Goal: Contribute content: Add original content to the website for others to see

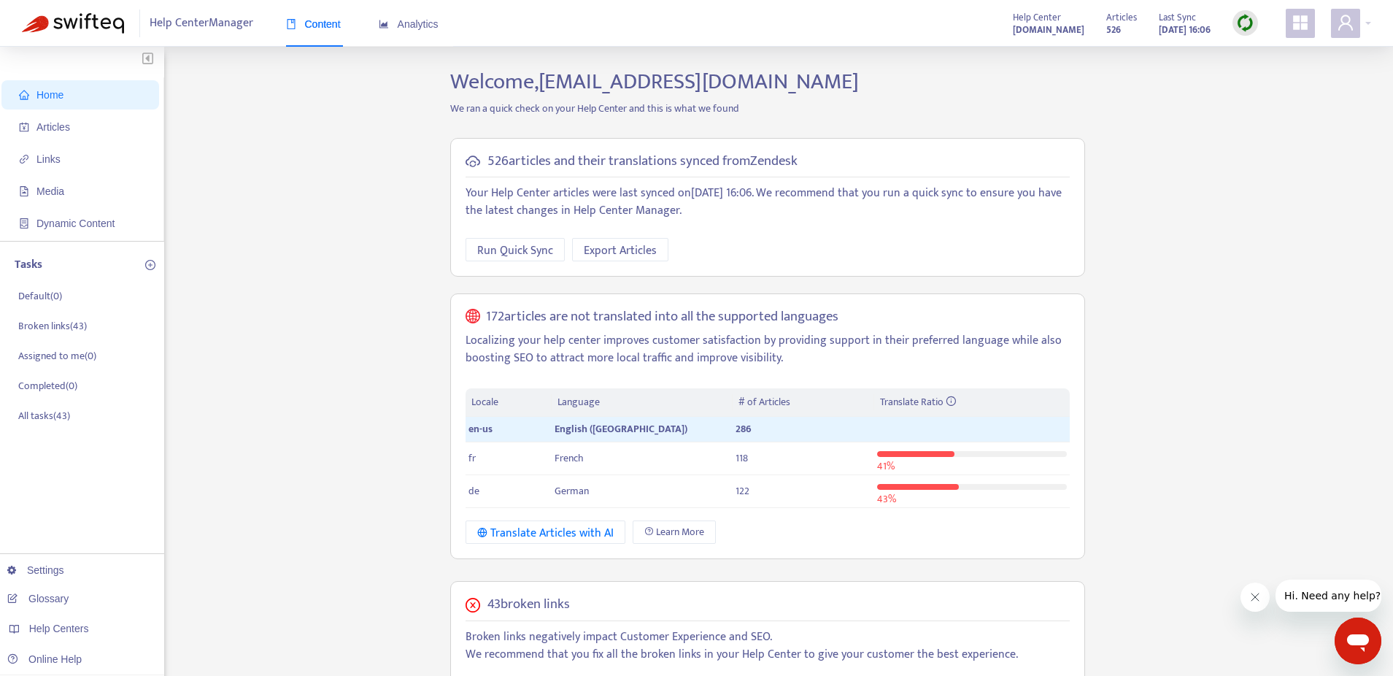
click at [1236, 26] on img at bounding box center [1245, 23] width 18 height 18
click at [1264, 72] on link "Full Sync" at bounding box center [1270, 76] width 53 height 17
click at [36, 118] on span "Articles" at bounding box center [83, 126] width 128 height 29
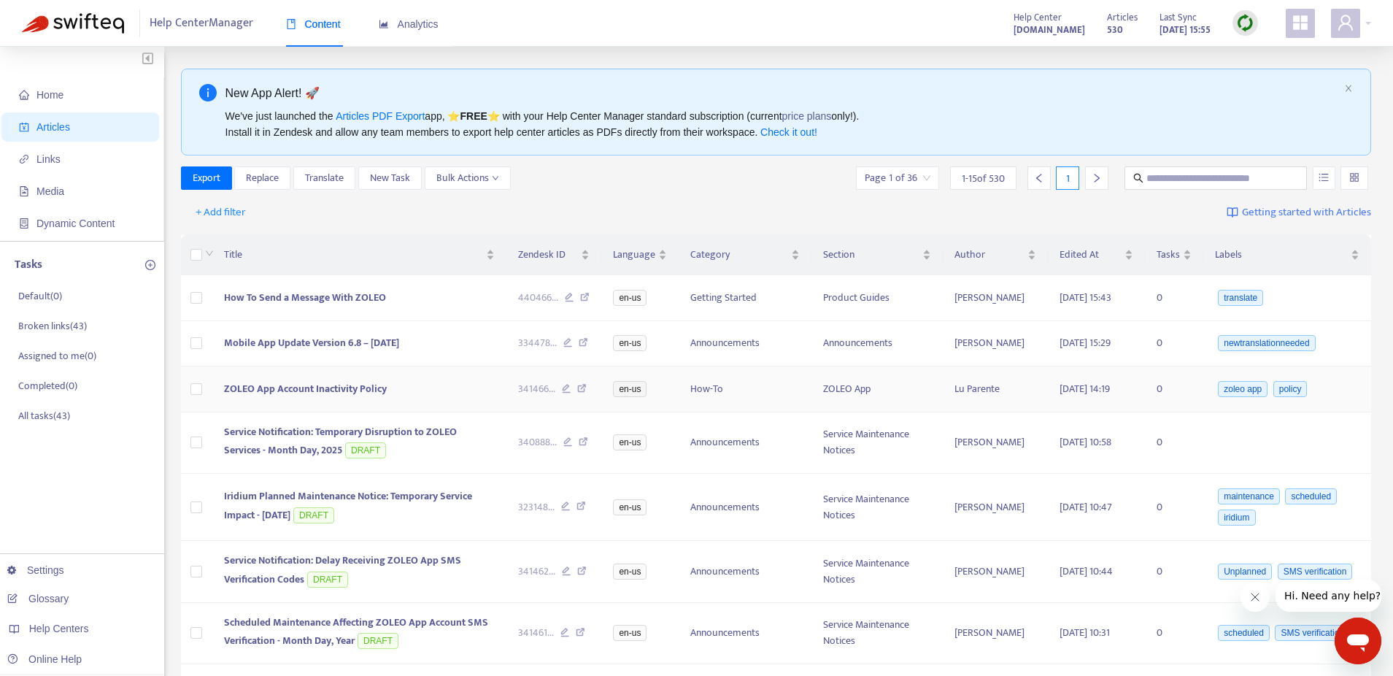
click at [310, 388] on span "ZOLEO App Account Inactivity Policy" at bounding box center [305, 388] width 163 height 17
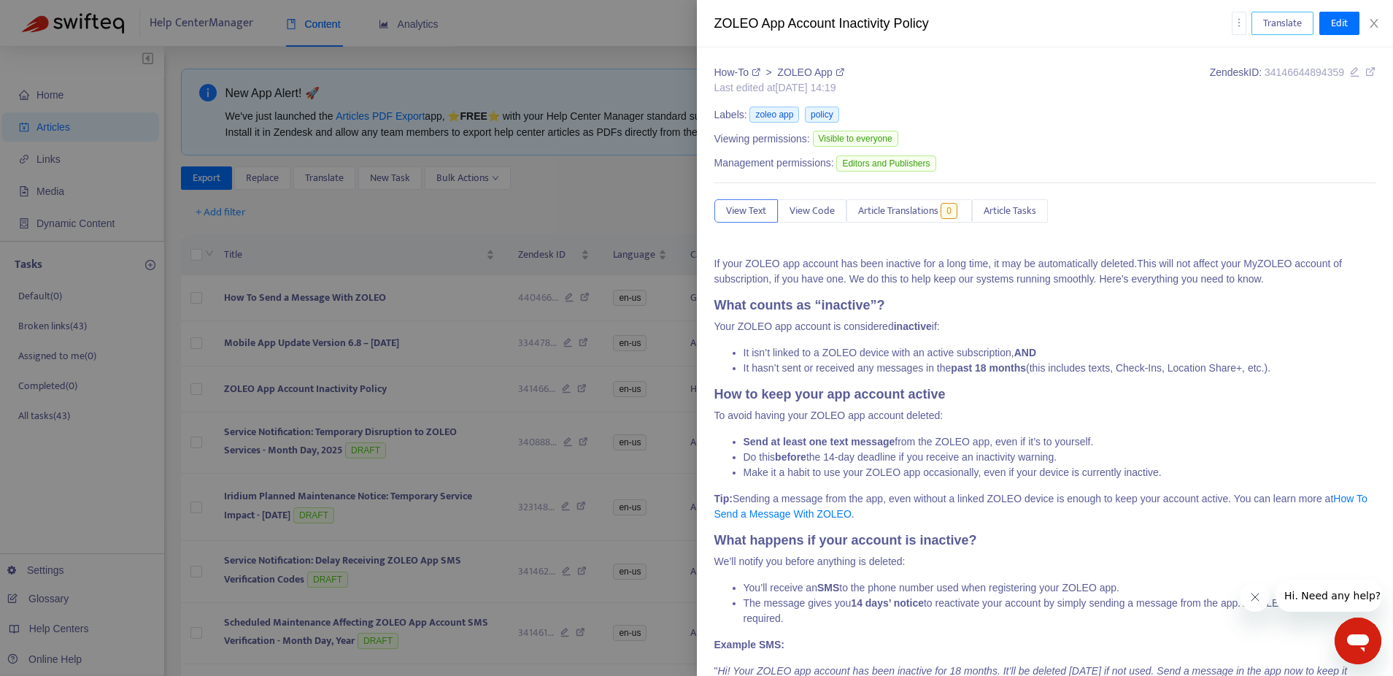
click at [1274, 20] on span "Translate" at bounding box center [1282, 23] width 39 height 16
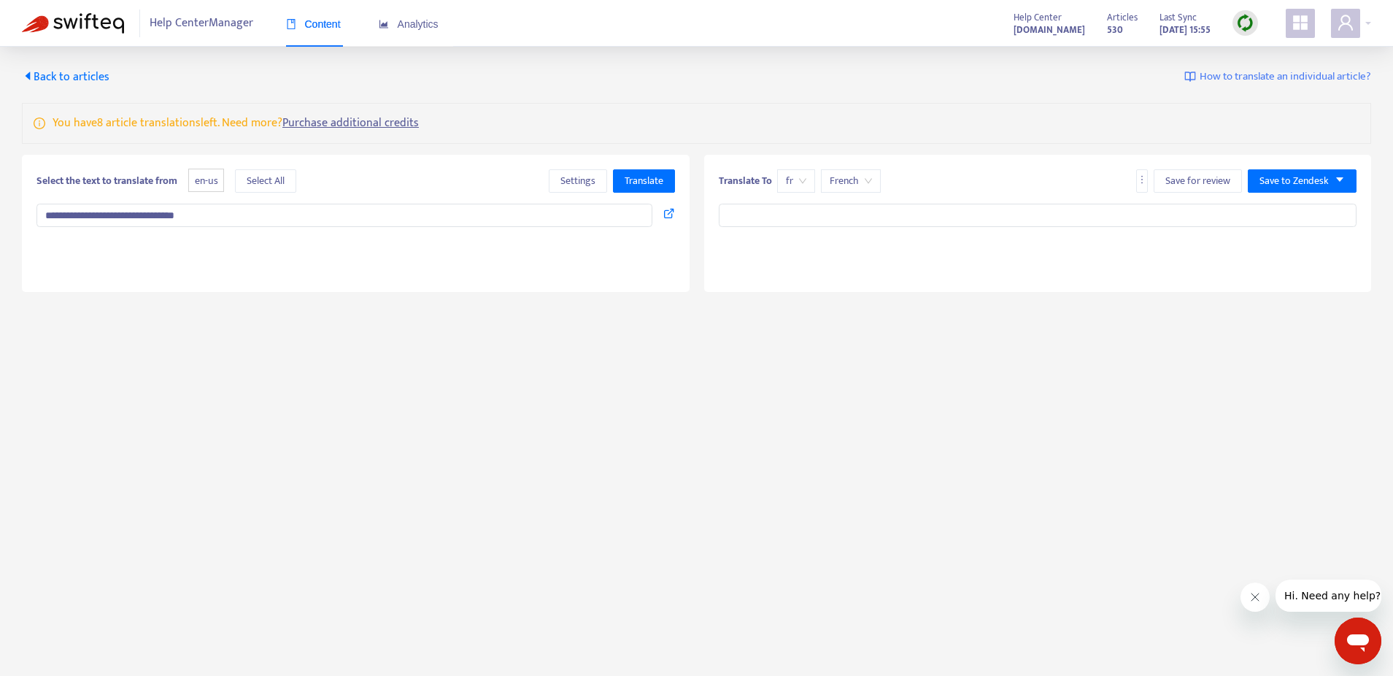
type textarea "**********"
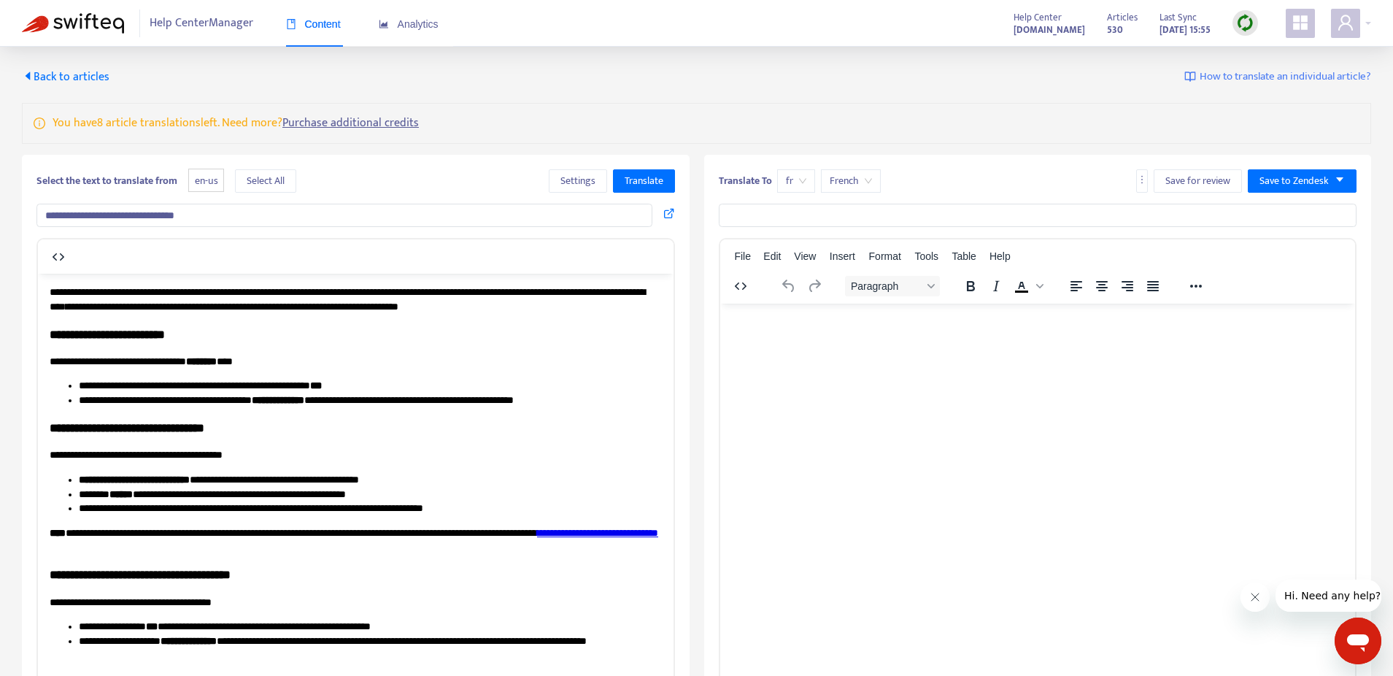
click at [329, 212] on input "**********" at bounding box center [344, 215] width 616 height 23
click at [626, 185] on span "Translate" at bounding box center [644, 181] width 39 height 16
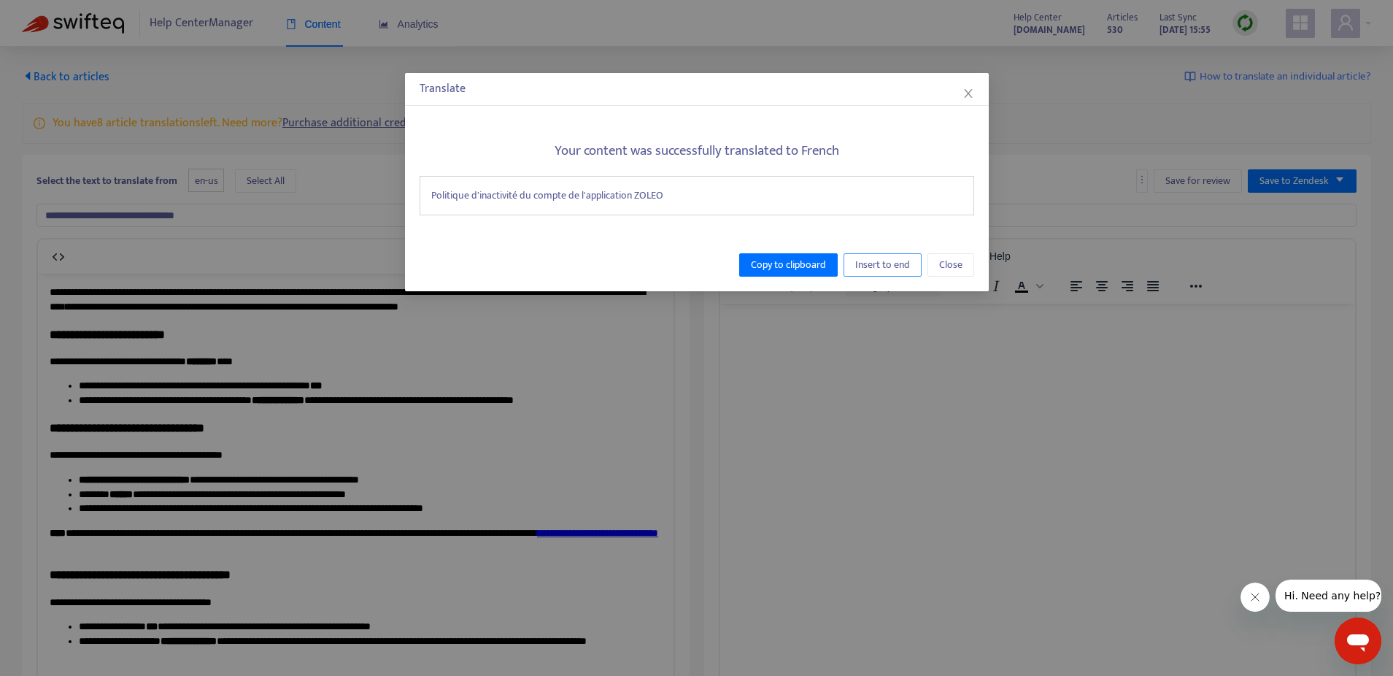
click at [863, 267] on span "Insert to end" at bounding box center [882, 265] width 55 height 16
type input "**********"
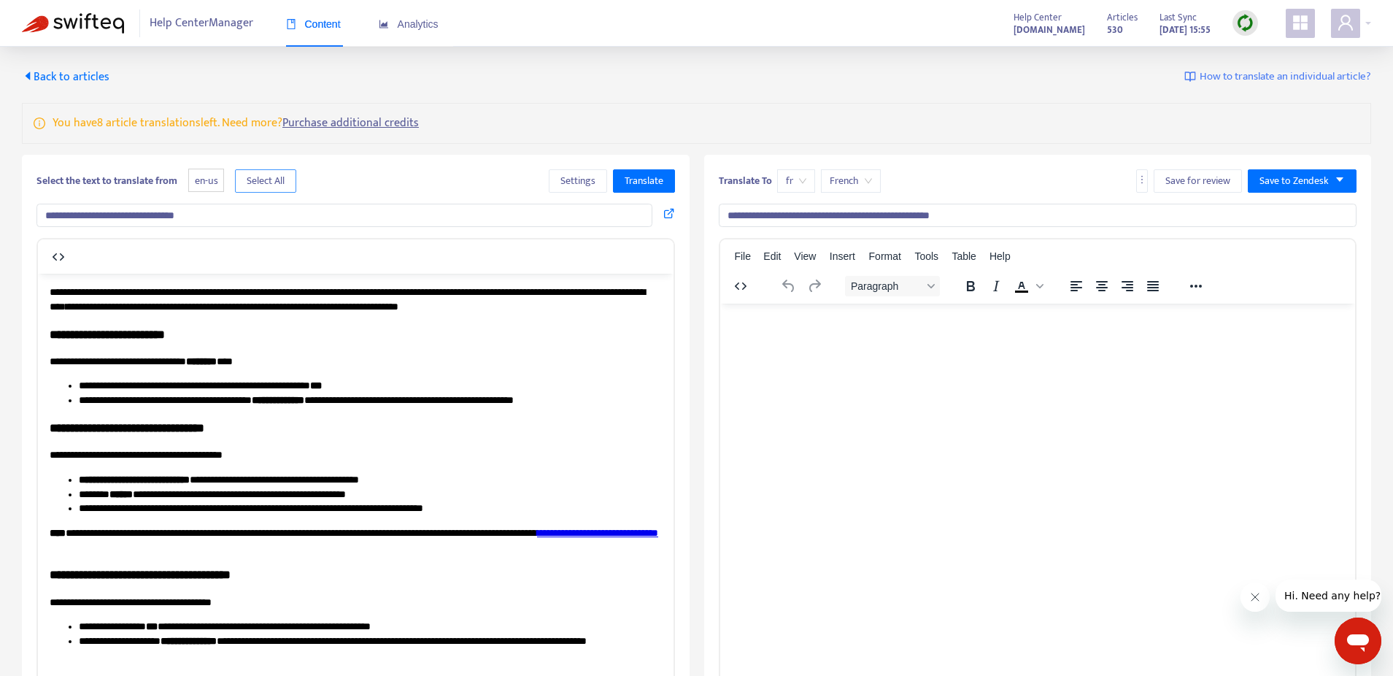
click at [261, 175] on span "Select All" at bounding box center [266, 181] width 38 height 16
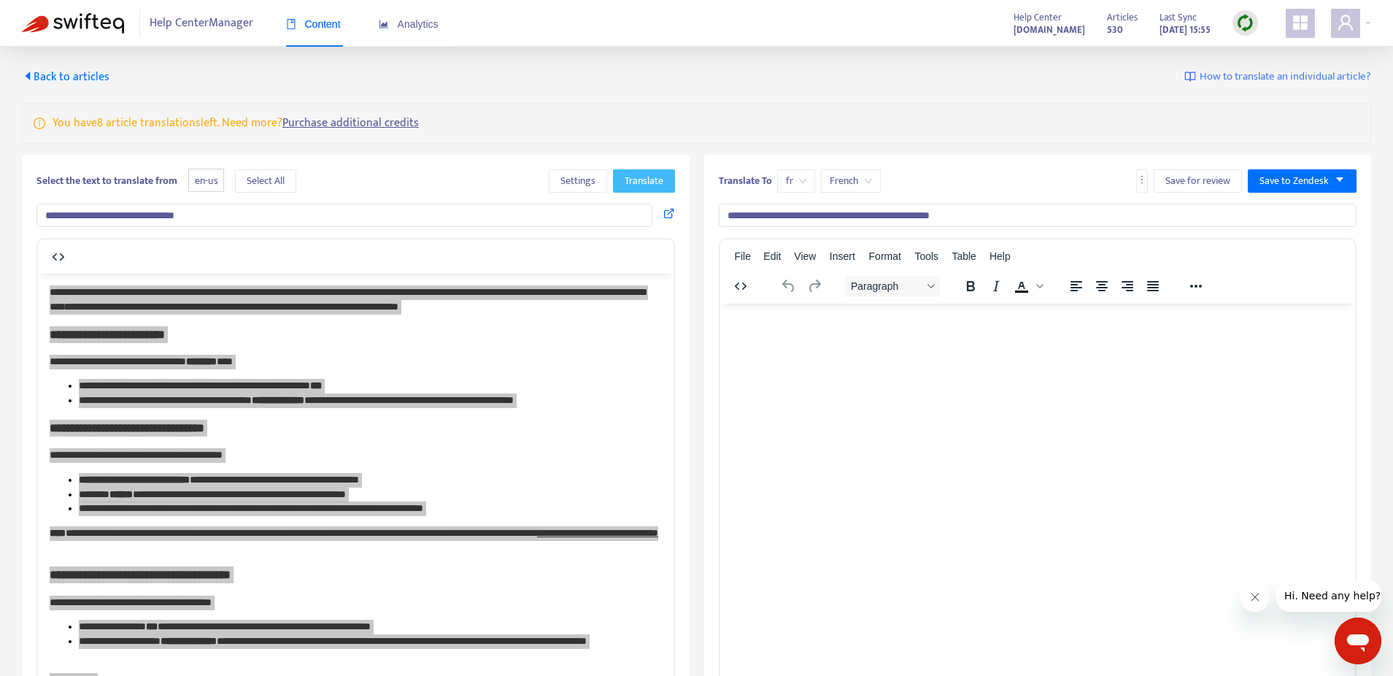
click at [642, 181] on span "Translate" at bounding box center [644, 181] width 39 height 16
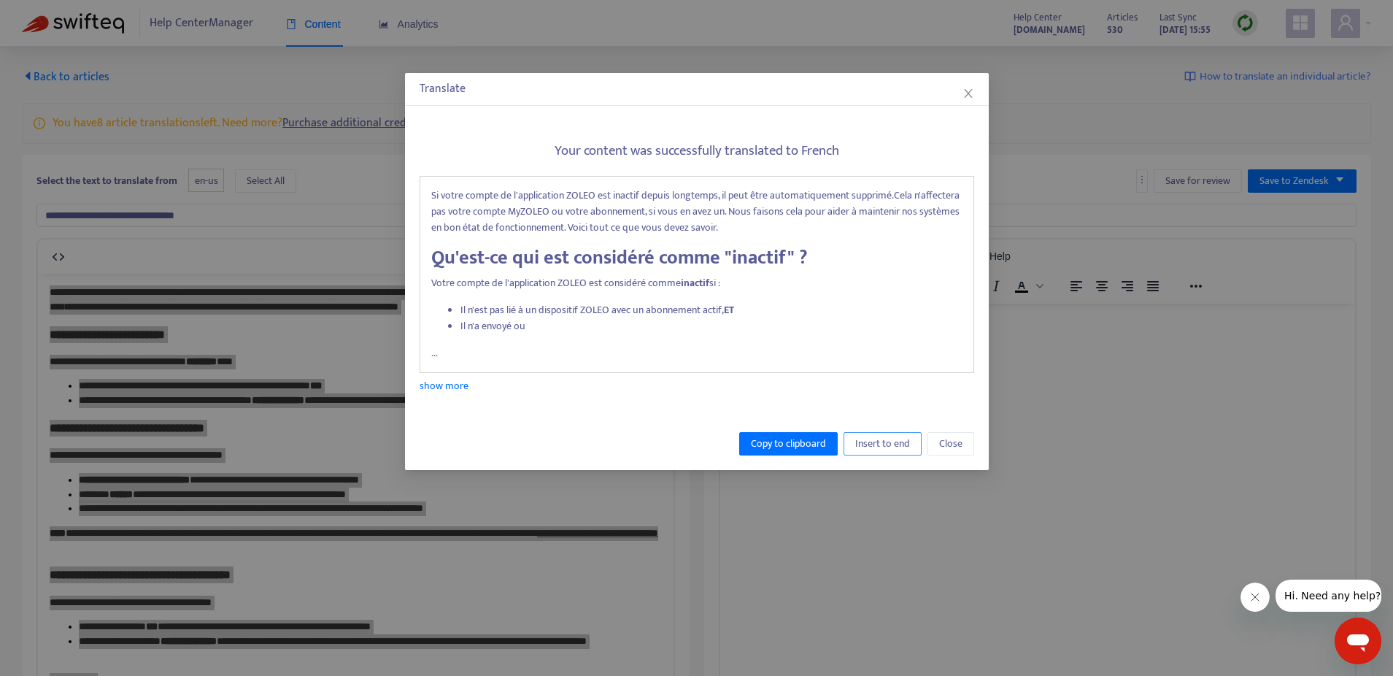
click at [876, 445] on span "Insert to end" at bounding box center [882, 444] width 55 height 16
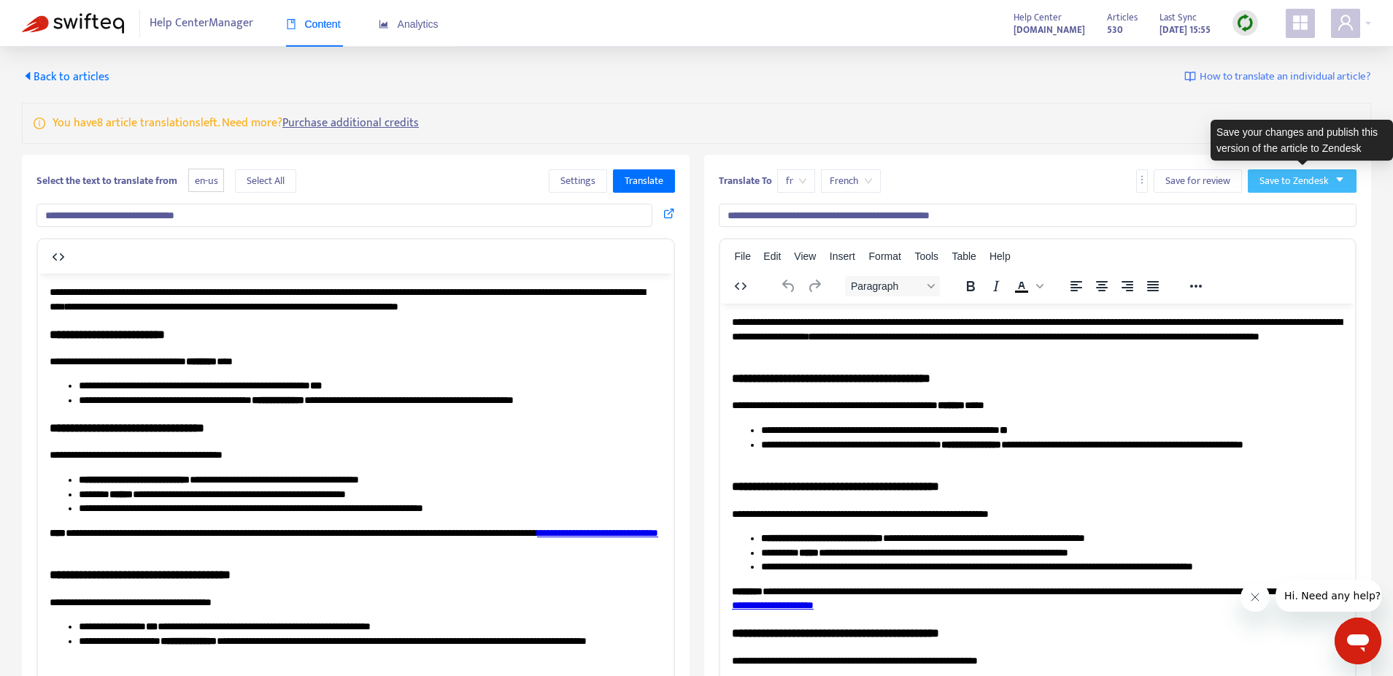
click at [1296, 181] on span "Save to Zendesk" at bounding box center [1294, 181] width 69 height 16
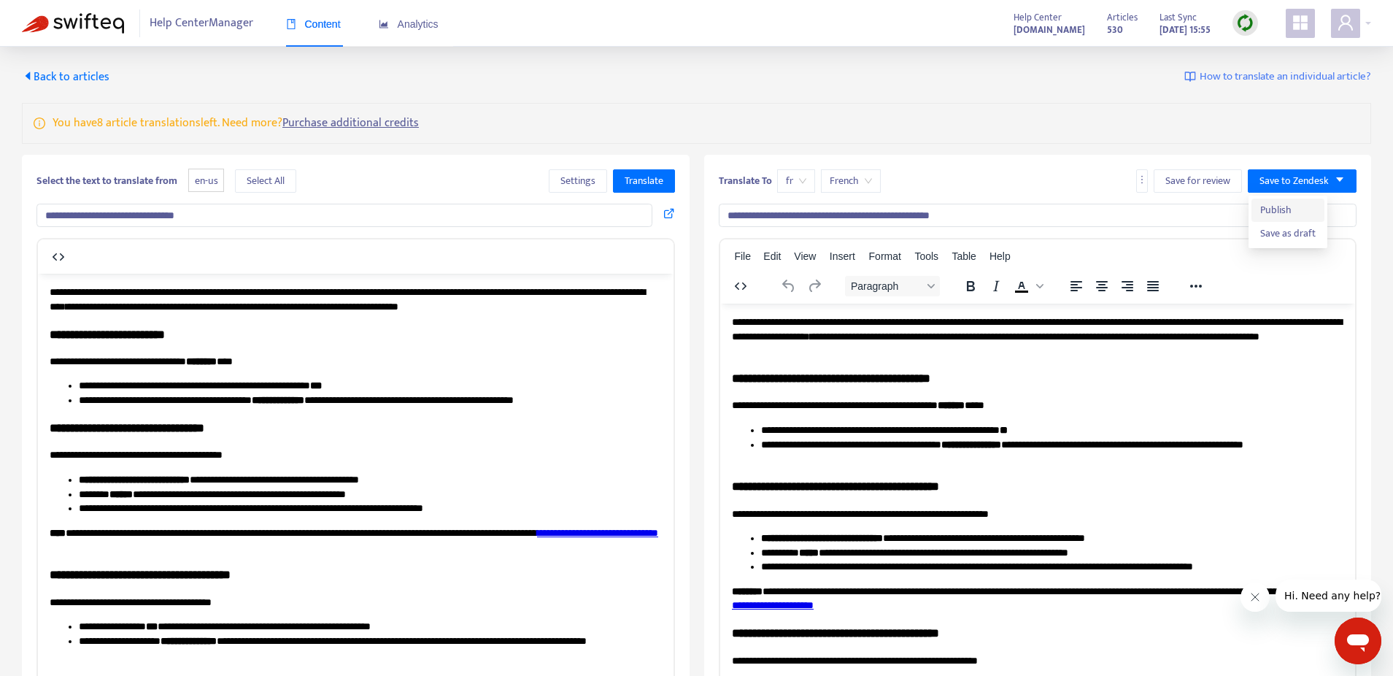
click at [1285, 207] on span "Publish" at bounding box center [1288, 210] width 55 height 16
click at [787, 183] on span "fr" at bounding box center [796, 181] width 20 height 22
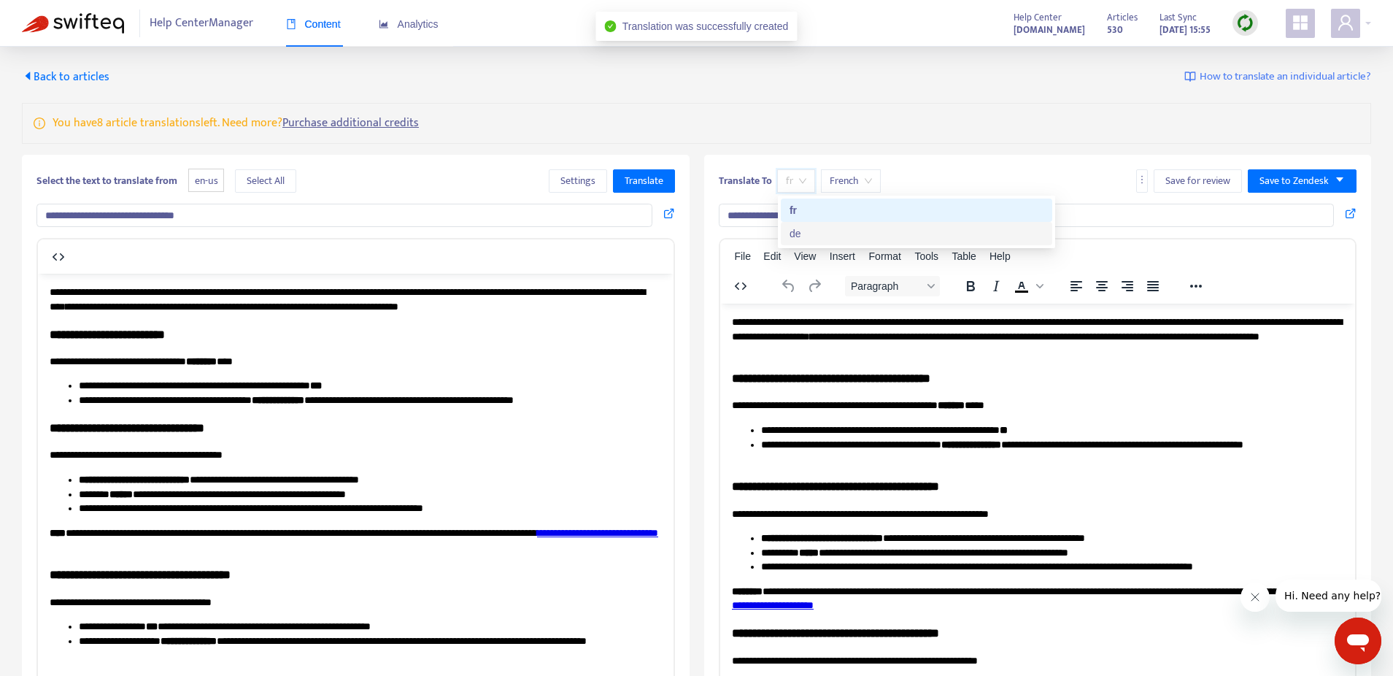
click at [790, 230] on div "de" at bounding box center [917, 234] width 254 height 16
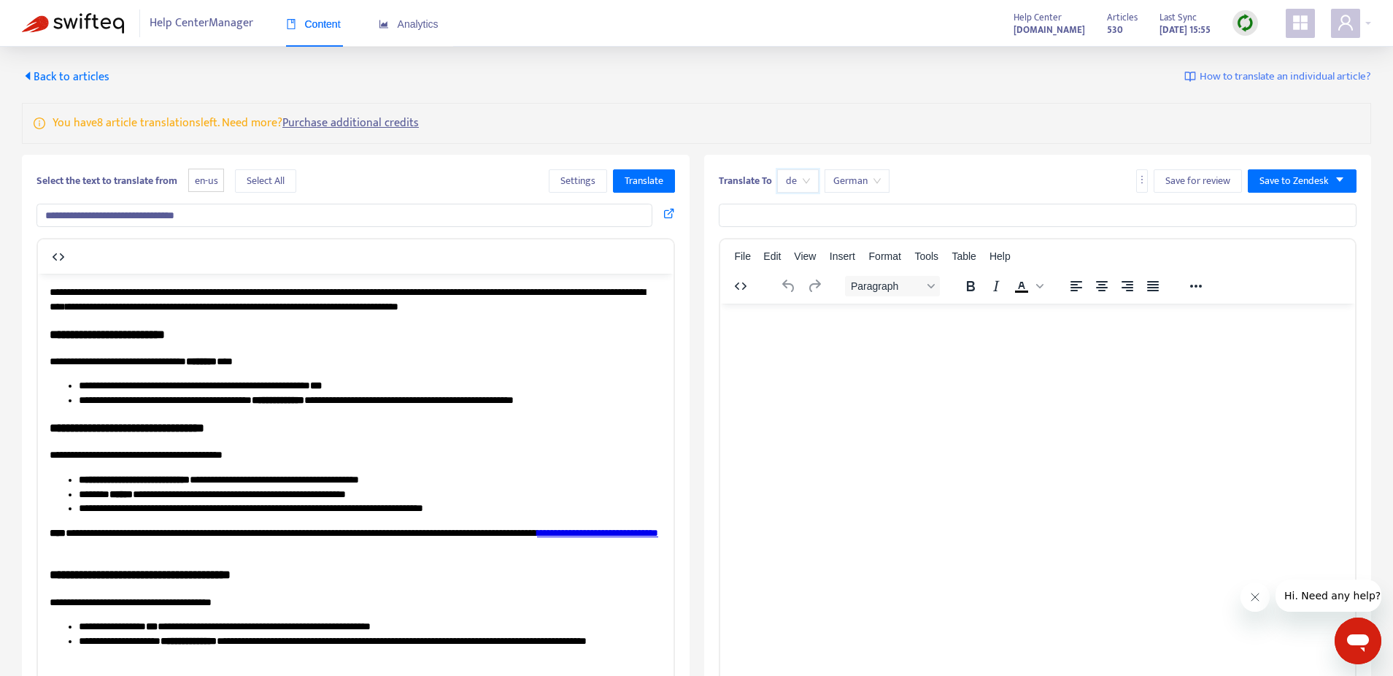
click at [239, 220] on input "**********" at bounding box center [344, 215] width 616 height 23
click at [643, 171] on button "Translate" at bounding box center [644, 180] width 62 height 23
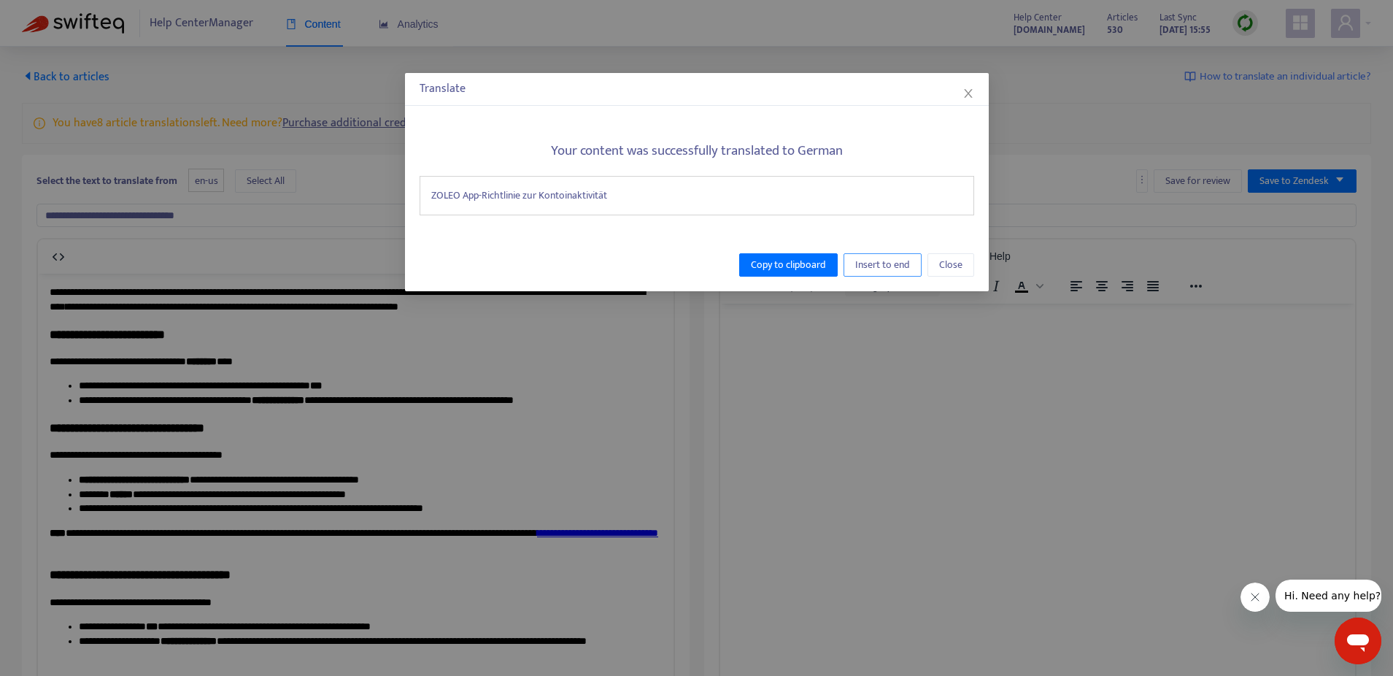
click at [893, 262] on span "Insert to end" at bounding box center [882, 265] width 55 height 16
type input "**********"
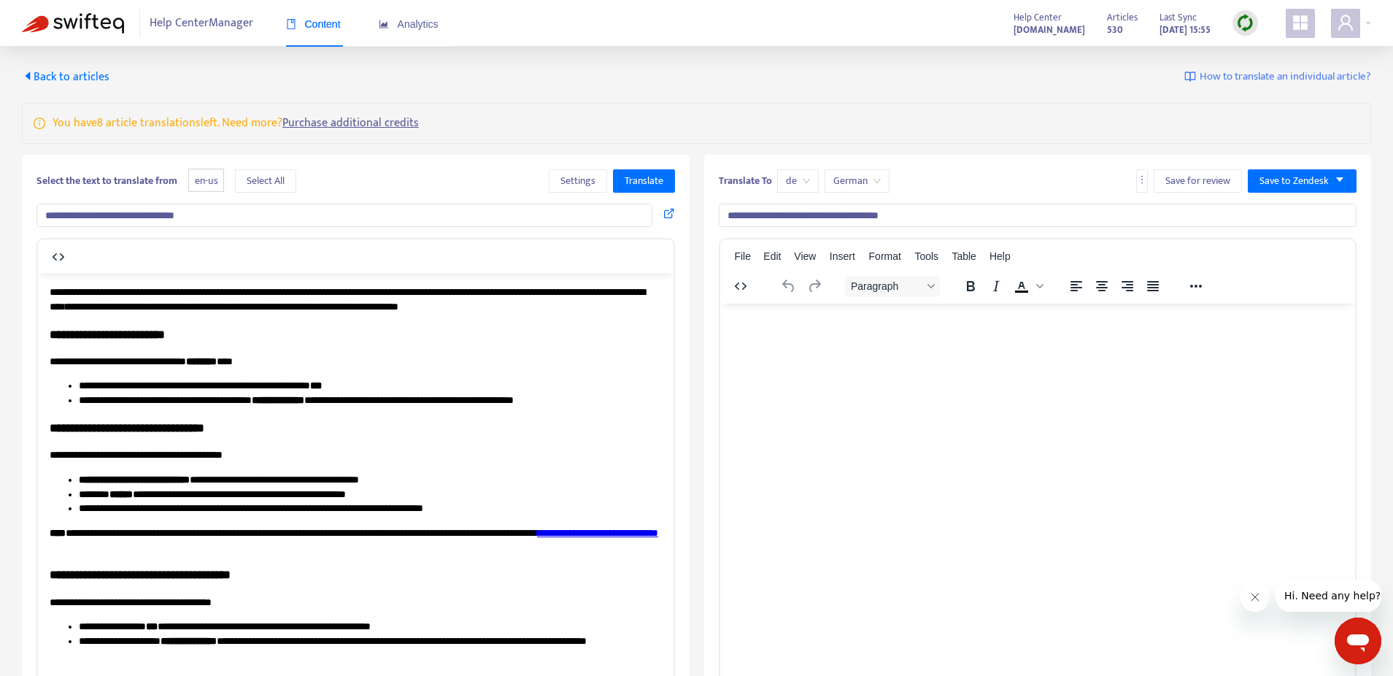
click at [298, 310] on p "**********" at bounding box center [356, 299] width 612 height 28
click at [274, 174] on span "Select All" at bounding box center [266, 181] width 38 height 16
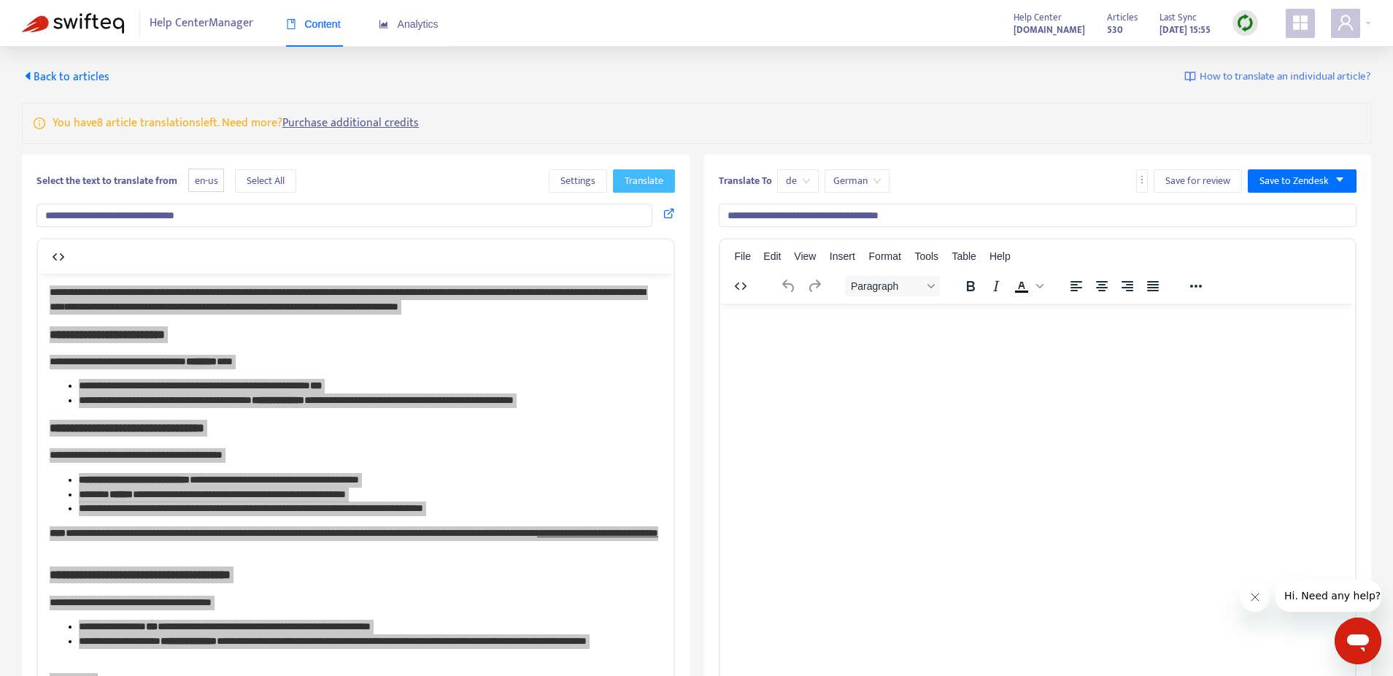
click at [634, 183] on span "Translate" at bounding box center [644, 181] width 39 height 16
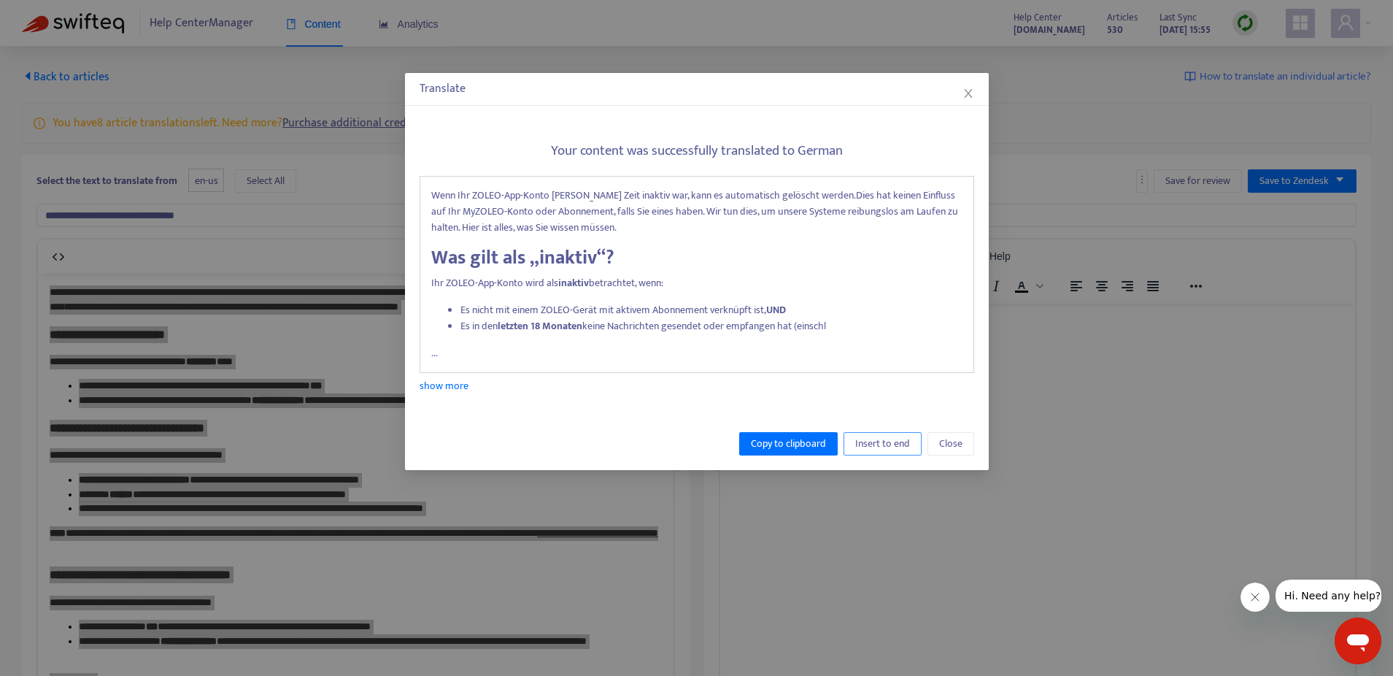
click at [875, 447] on span "Insert to end" at bounding box center [882, 444] width 55 height 16
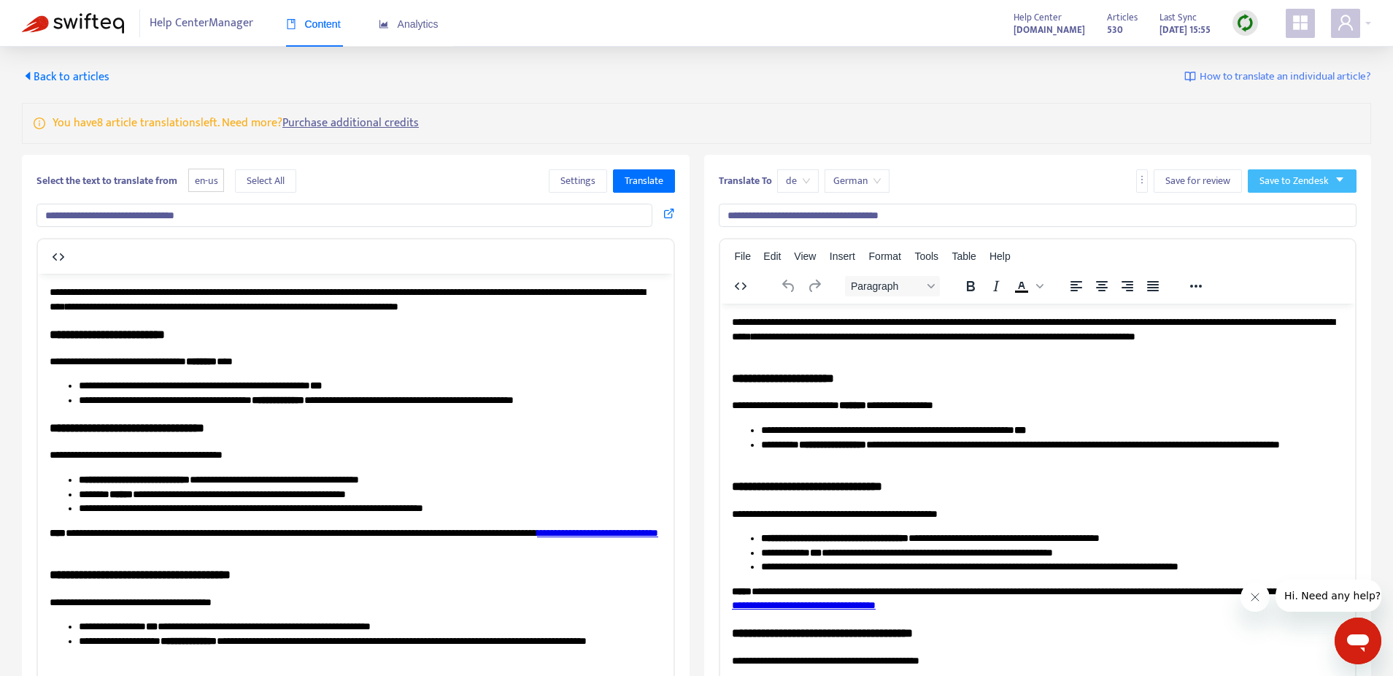
click at [1311, 182] on span "Save to Zendesk" at bounding box center [1294, 181] width 69 height 16
click at [1272, 214] on span "Publish" at bounding box center [1288, 210] width 55 height 16
click at [67, 73] on span "Back to articles" at bounding box center [66, 77] width 88 height 20
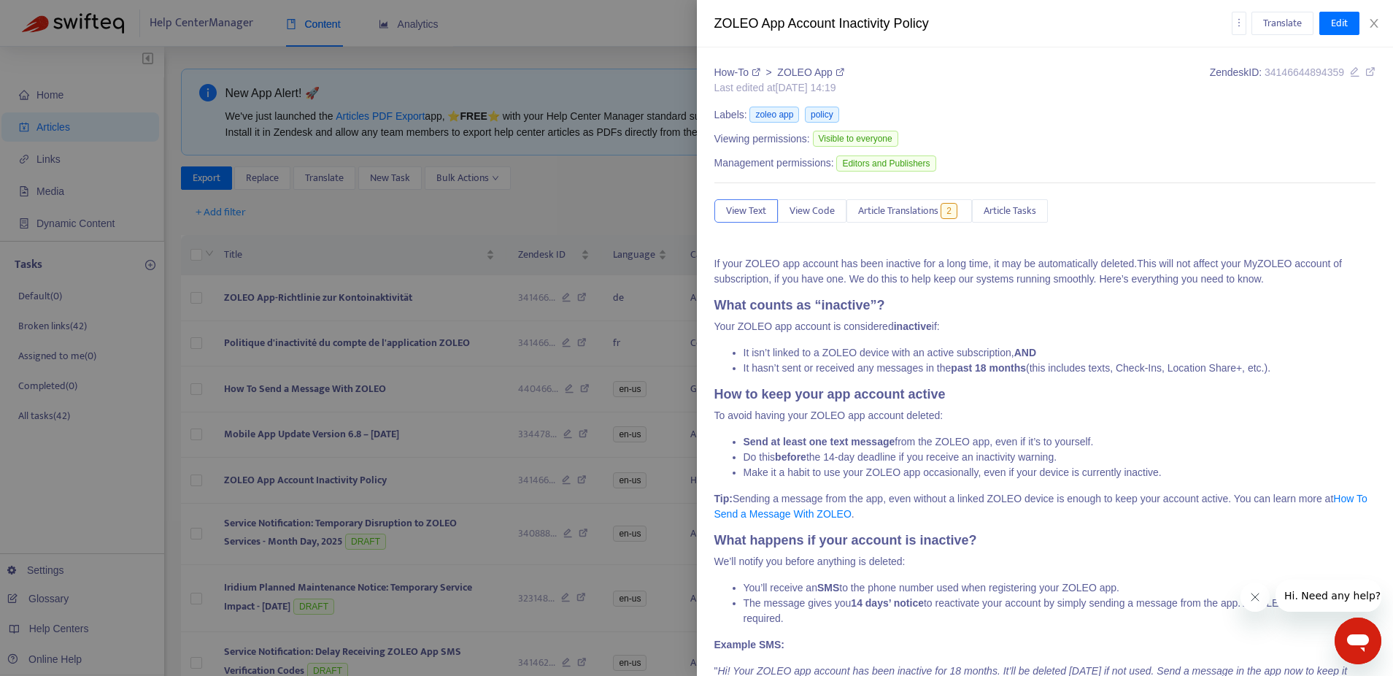
click at [614, 205] on div at bounding box center [696, 338] width 1393 height 676
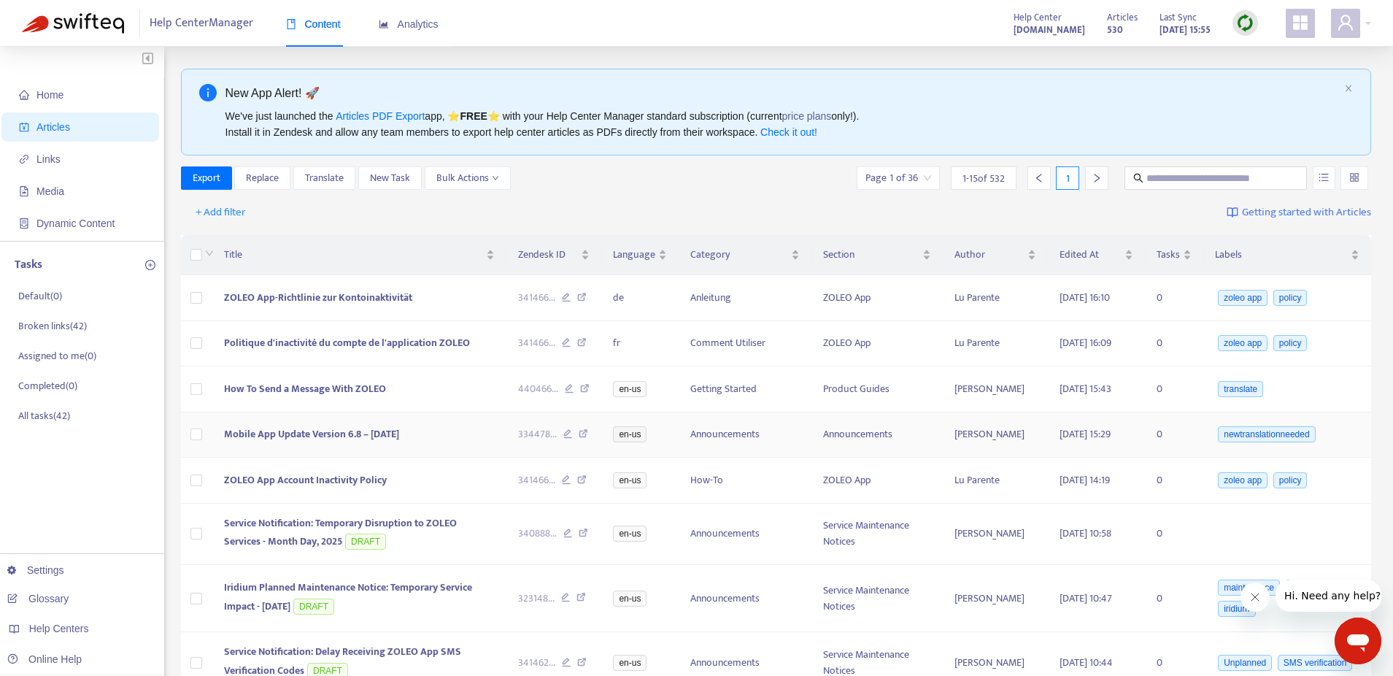
click at [324, 434] on span "Mobile App Update Version 6.8 – [DATE]" at bounding box center [311, 434] width 175 height 17
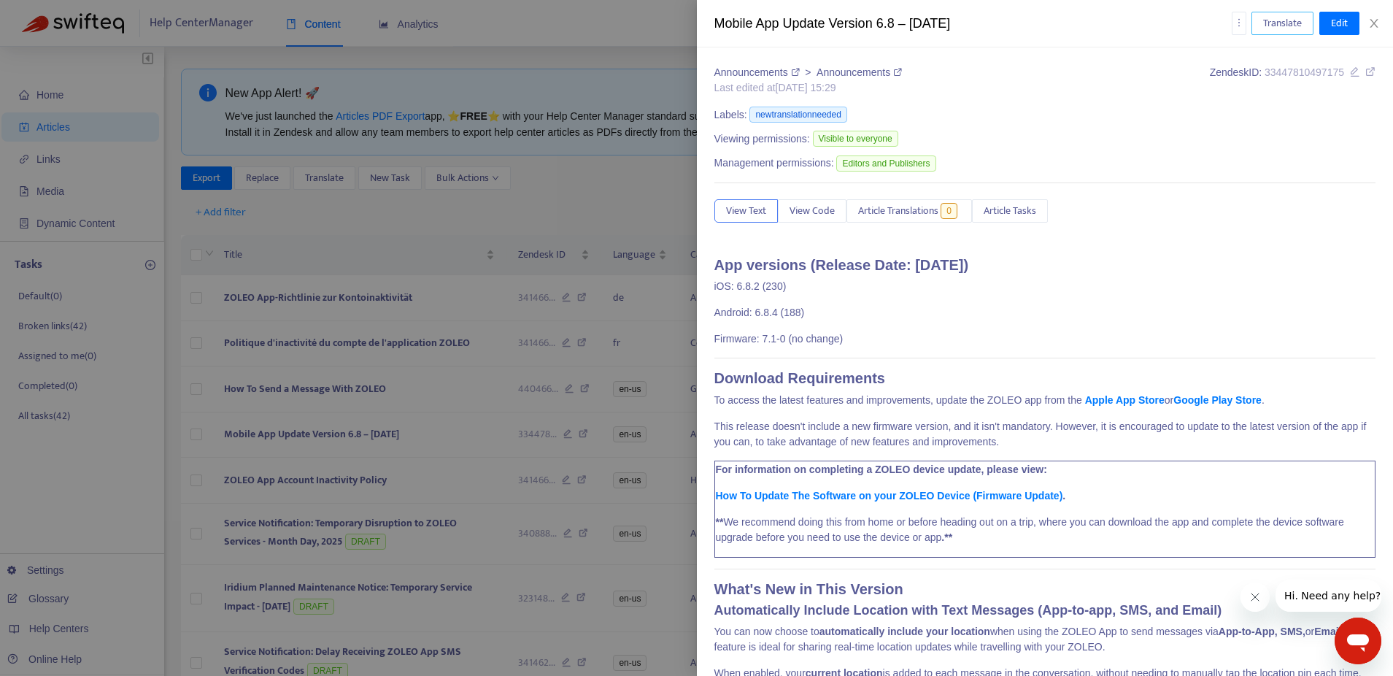
click at [1279, 23] on span "Translate" at bounding box center [1282, 23] width 39 height 16
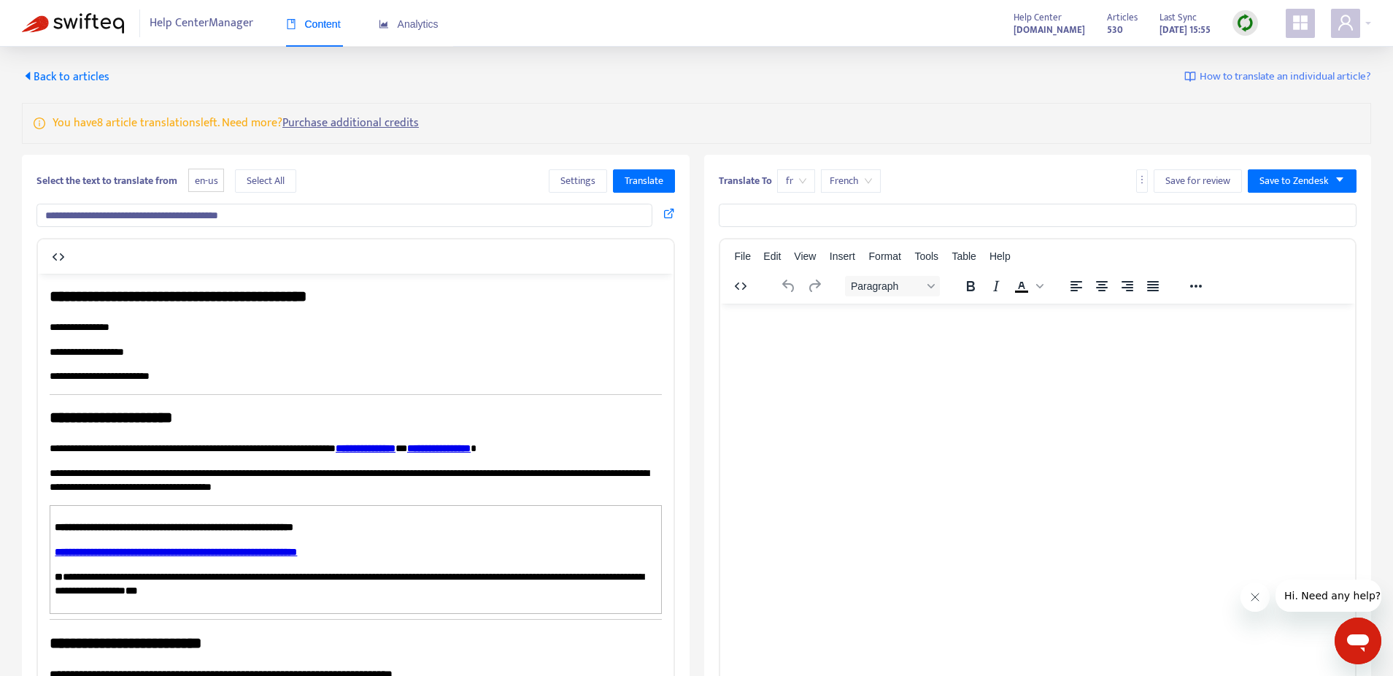
click at [327, 212] on input "**********" at bounding box center [344, 215] width 616 height 23
click at [652, 177] on span "Translate" at bounding box center [644, 181] width 39 height 16
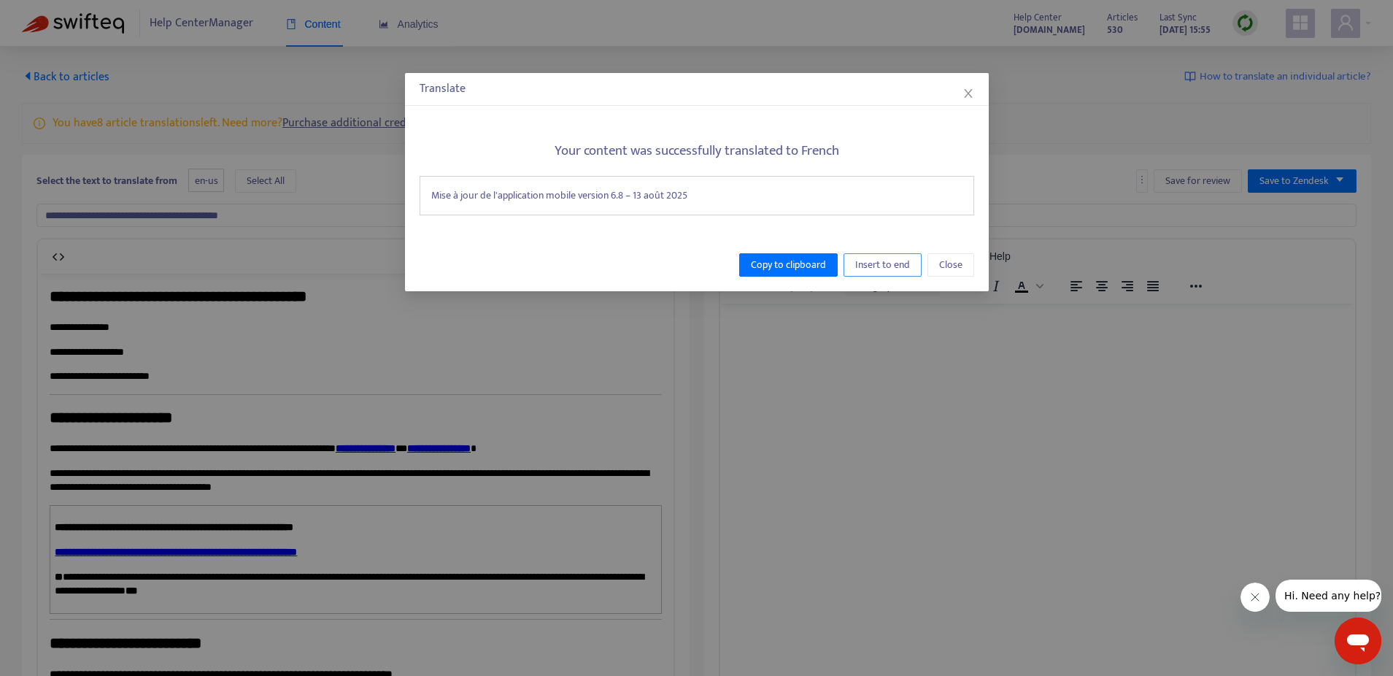
click at [865, 263] on span "Insert to end" at bounding box center [882, 265] width 55 height 16
type input "**********"
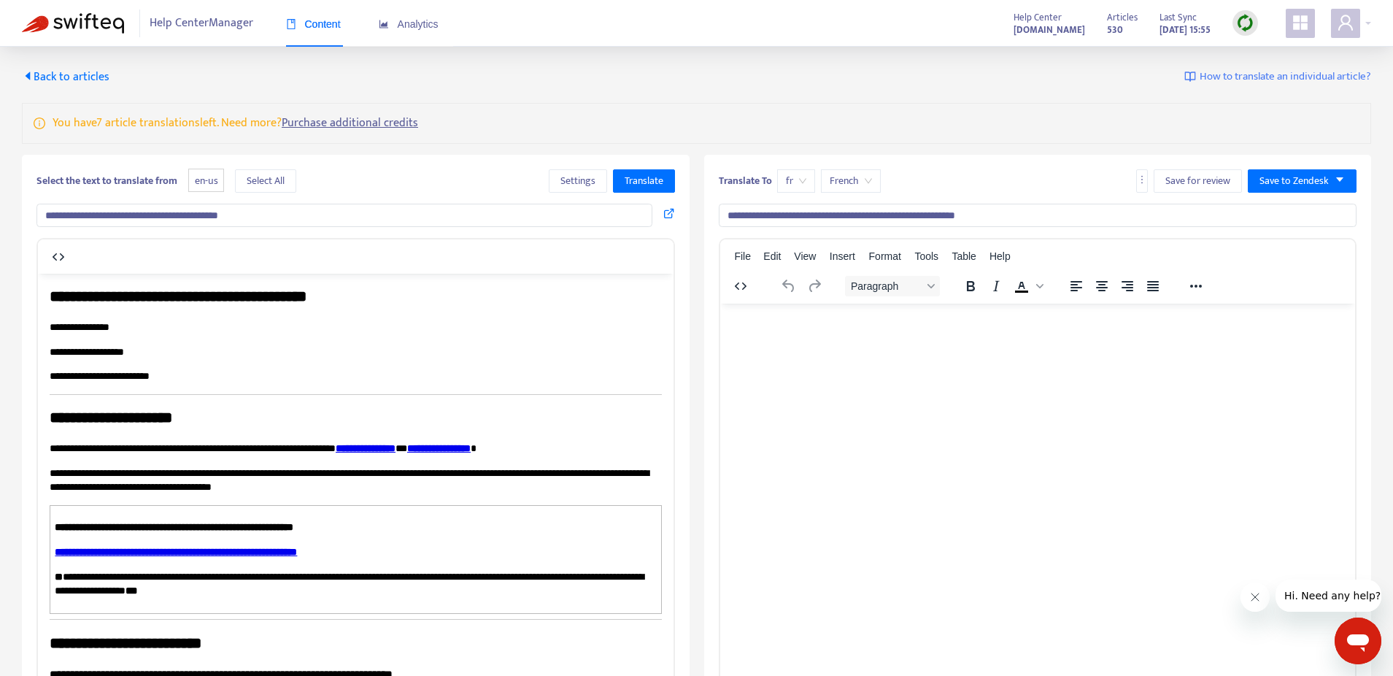
click at [266, 182] on span "Select All" at bounding box center [266, 181] width 38 height 16
click at [635, 181] on span "Translate" at bounding box center [644, 181] width 39 height 16
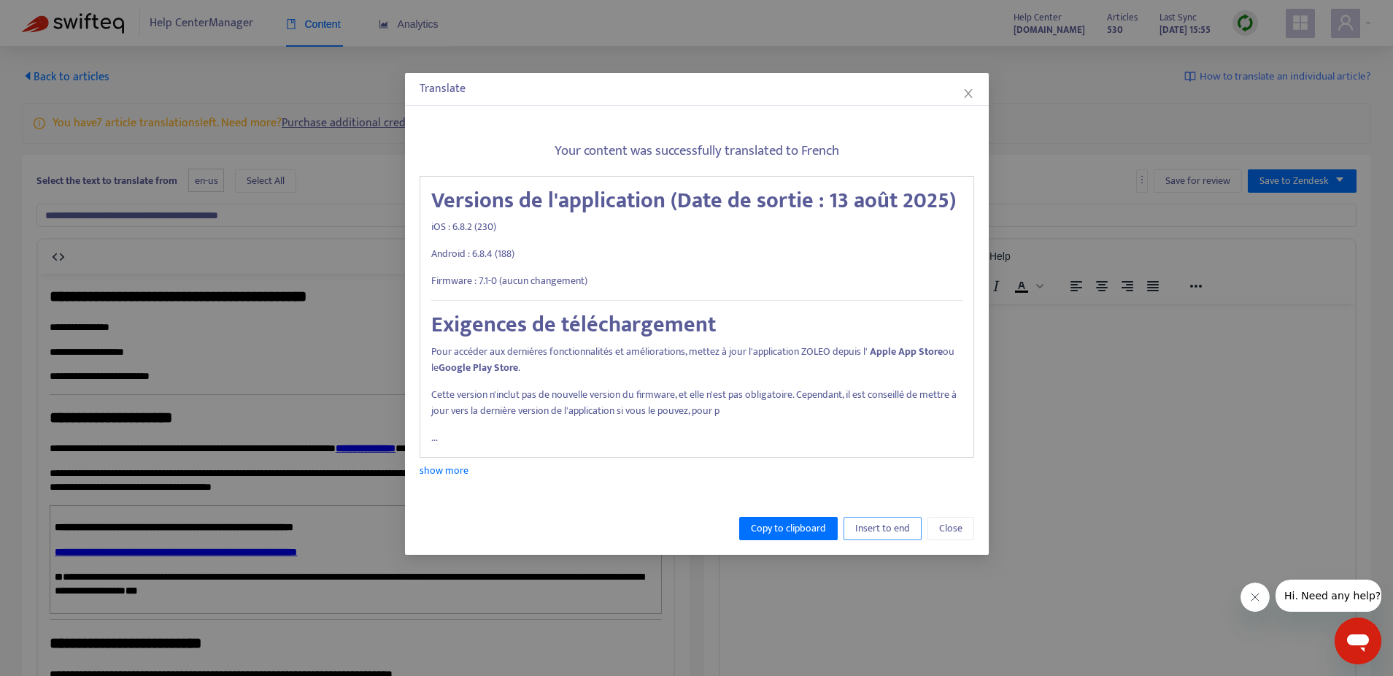
click at [880, 529] on span "Insert to end" at bounding box center [882, 528] width 55 height 16
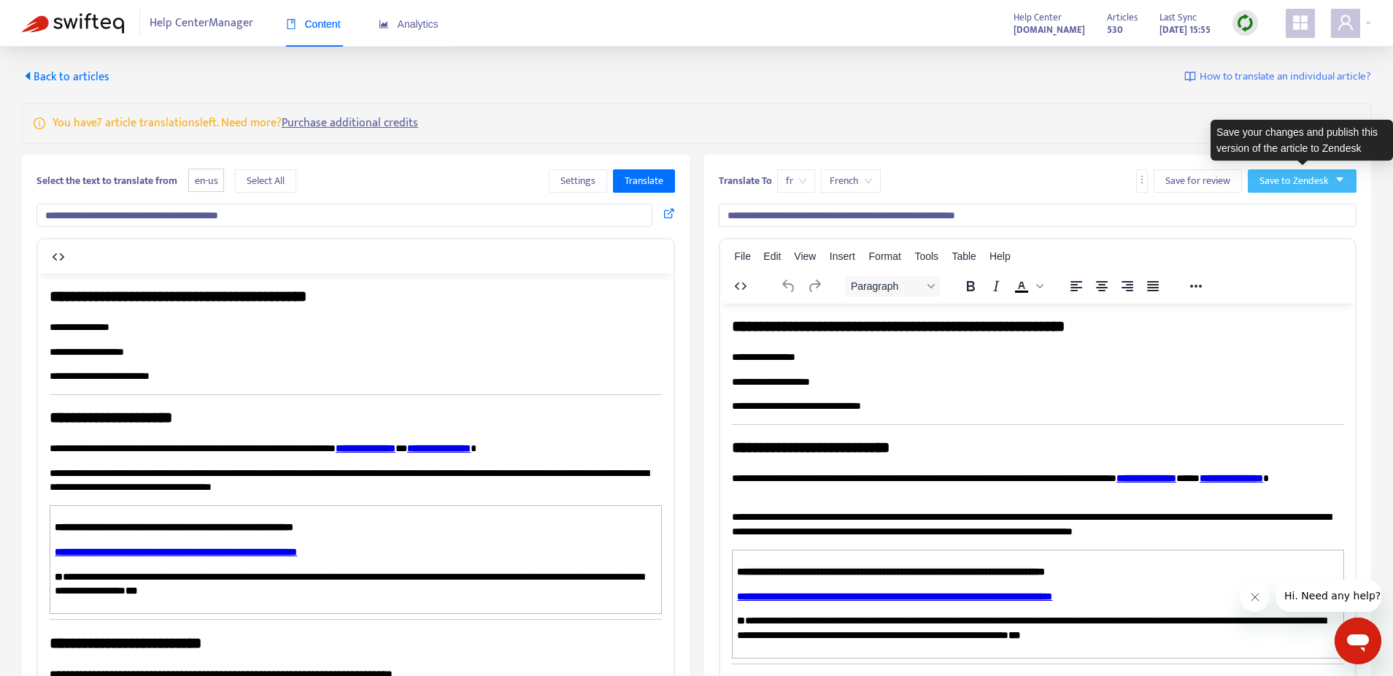
click at [1277, 184] on span "Save to Zendesk" at bounding box center [1294, 181] width 69 height 16
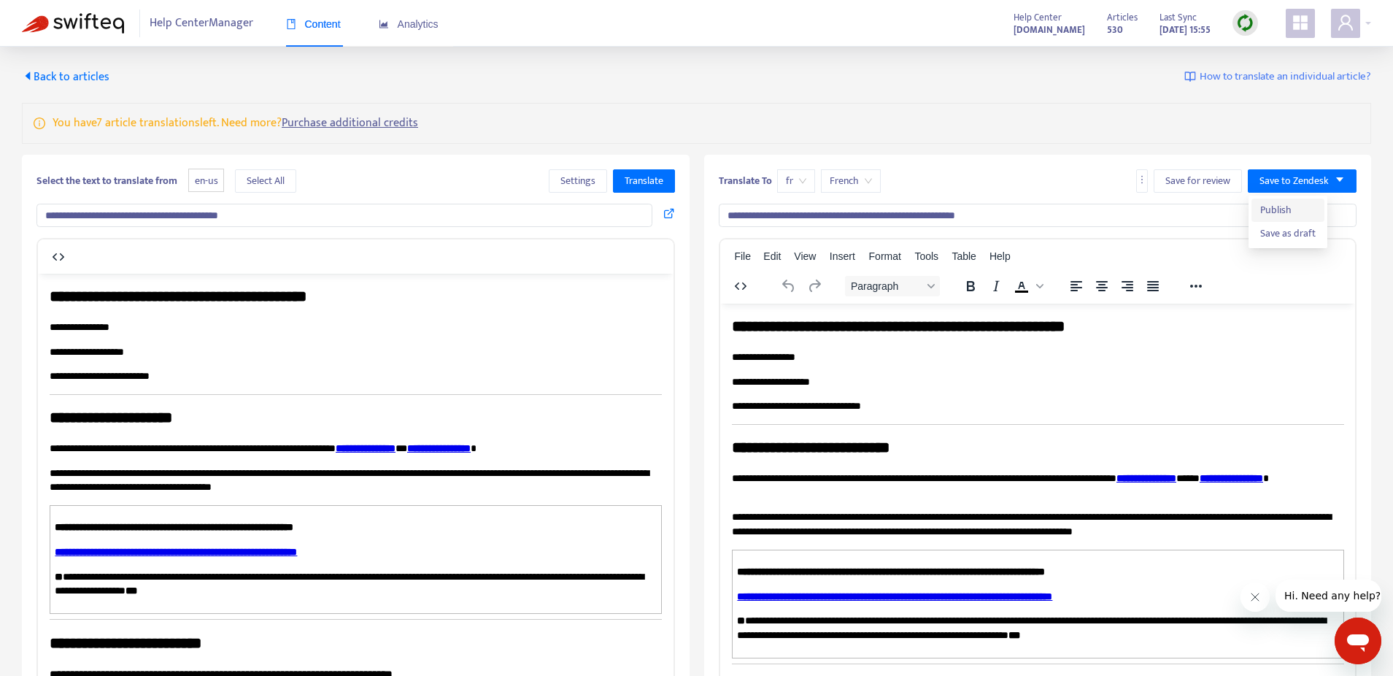
click at [1266, 209] on span "Publish" at bounding box center [1288, 210] width 55 height 16
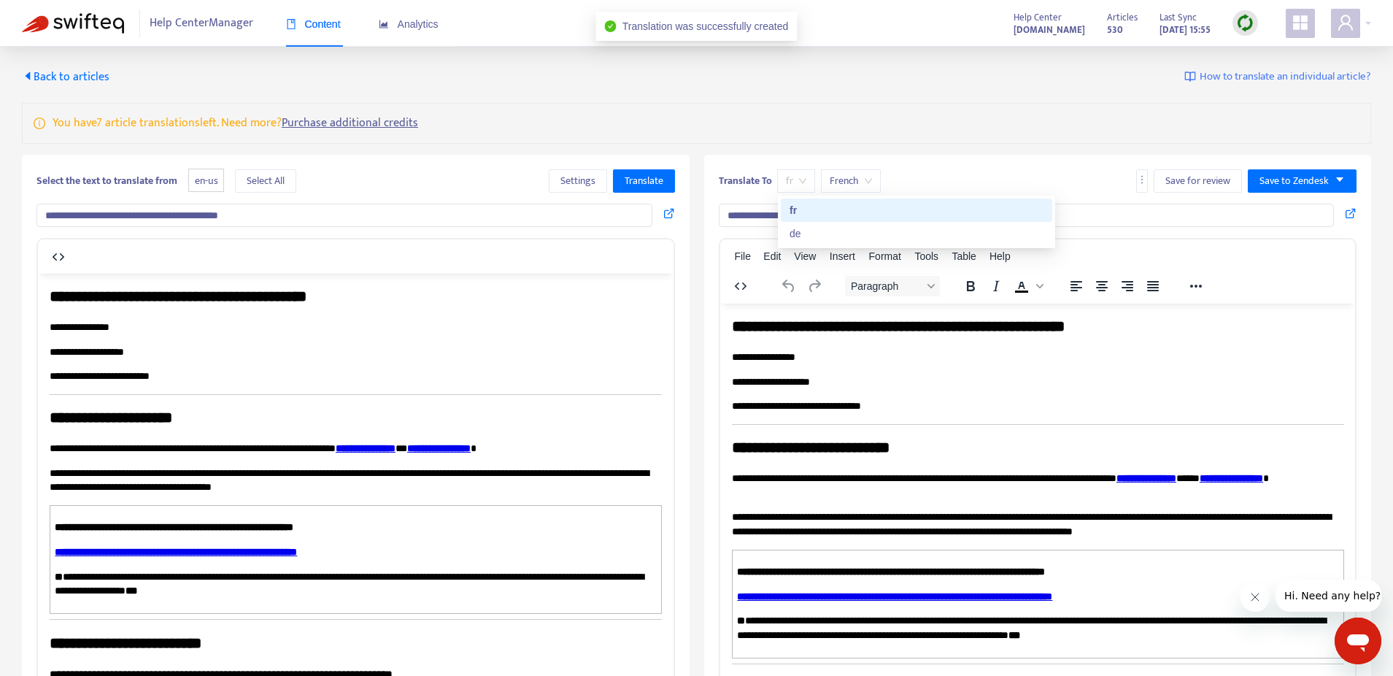
click at [793, 184] on span "fr" at bounding box center [796, 181] width 20 height 22
click at [799, 231] on div "de" at bounding box center [917, 234] width 254 height 16
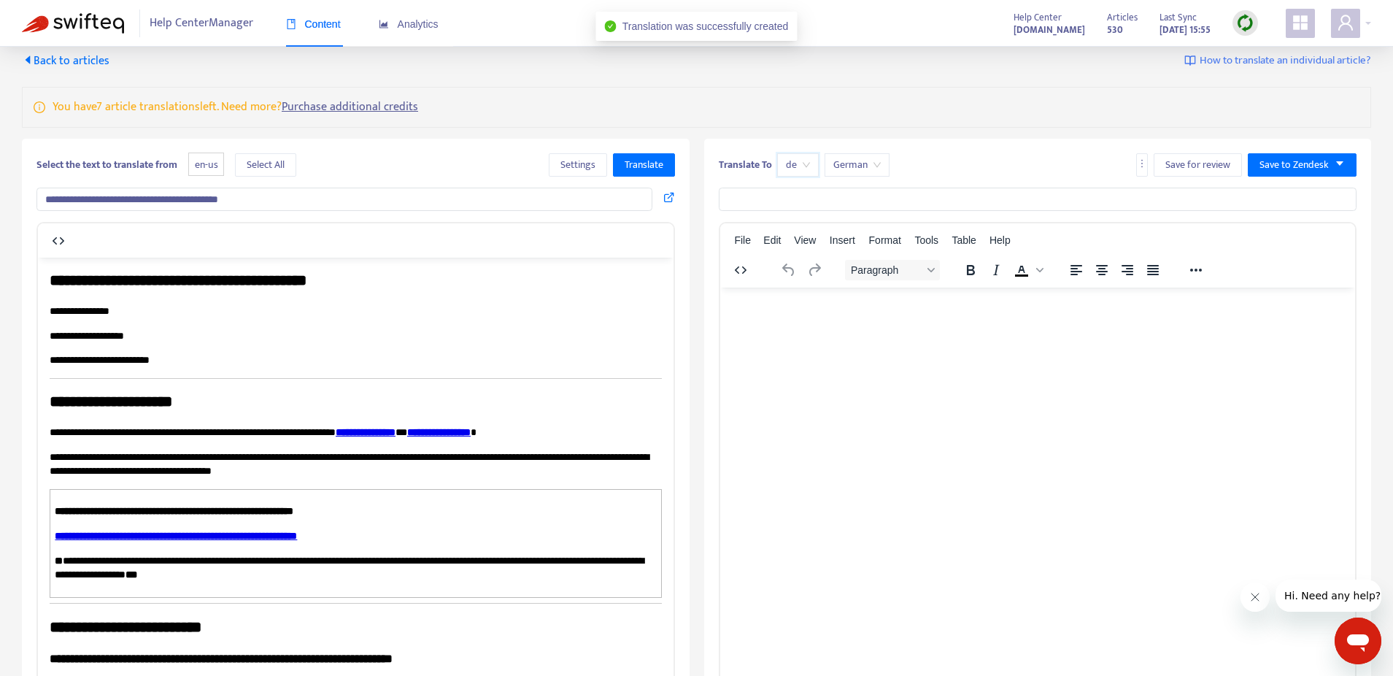
scroll to position [19, 0]
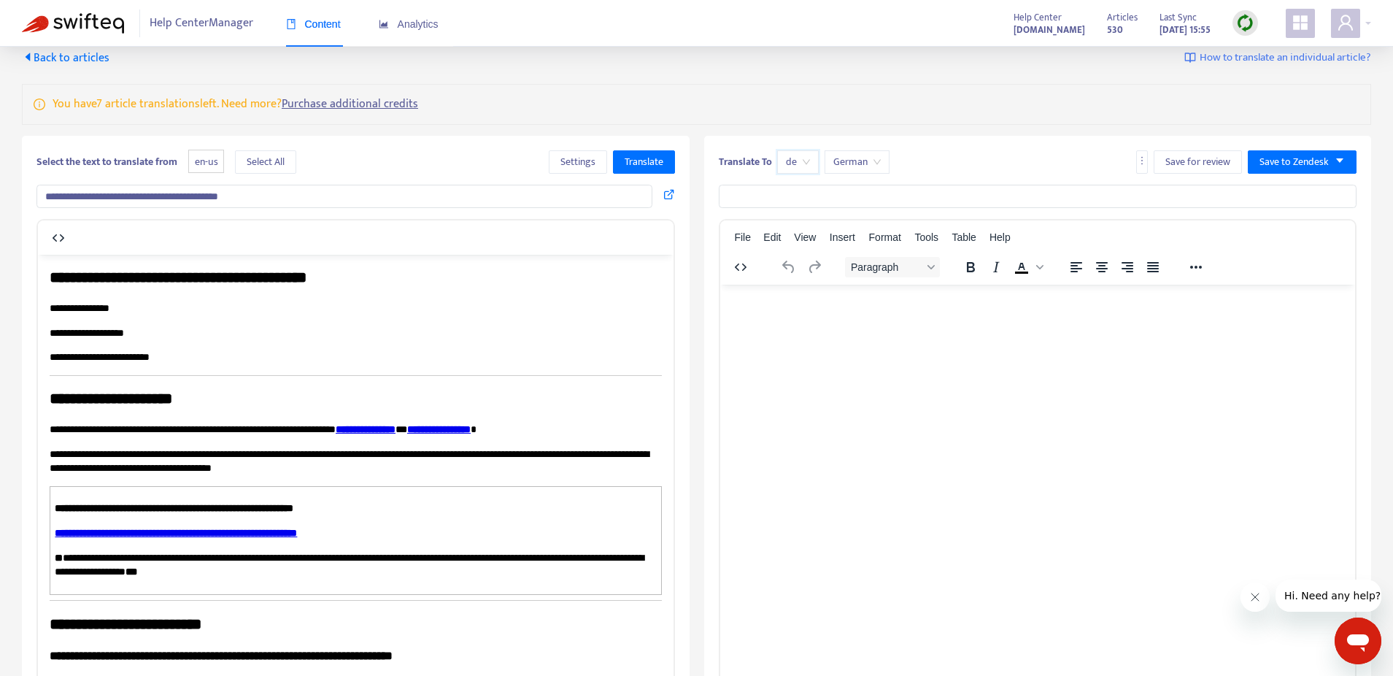
click at [344, 189] on input "**********" at bounding box center [344, 196] width 616 height 23
click at [642, 169] on button "Translate" at bounding box center [644, 161] width 62 height 23
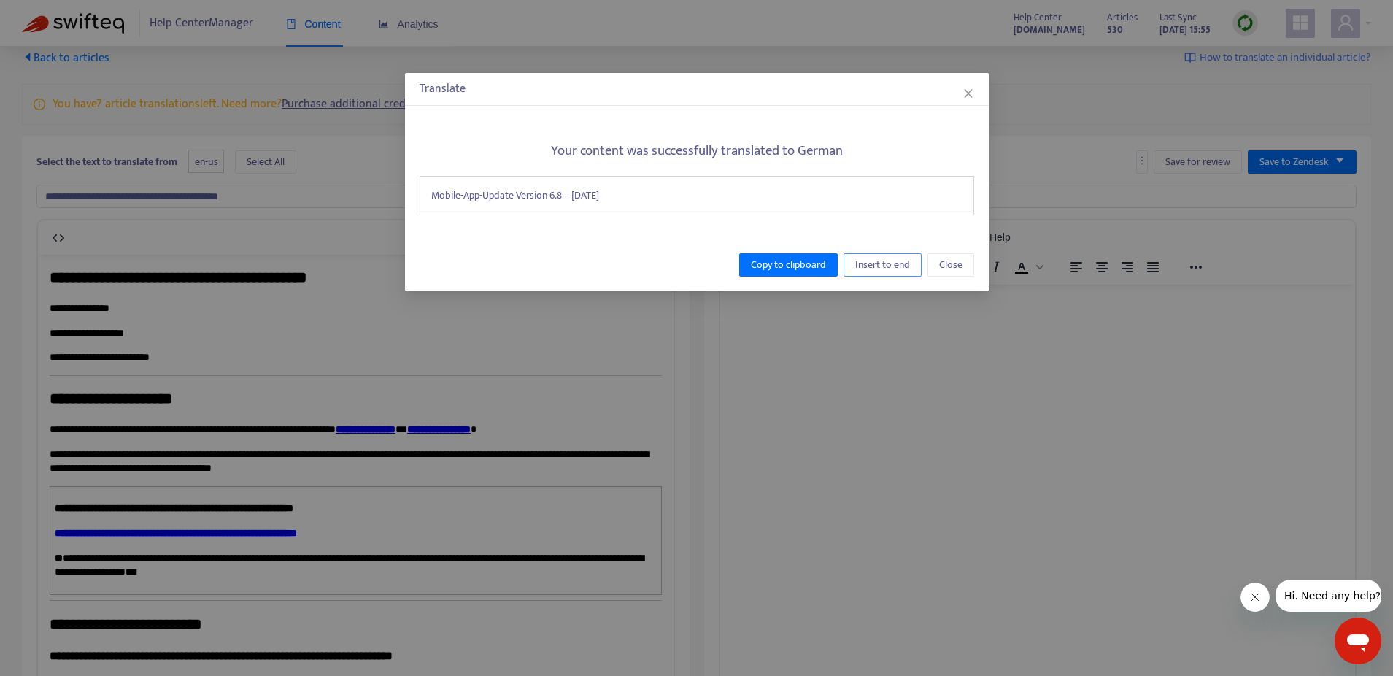
click at [910, 259] on span "Insert to end" at bounding box center [882, 265] width 55 height 16
type input "**********"
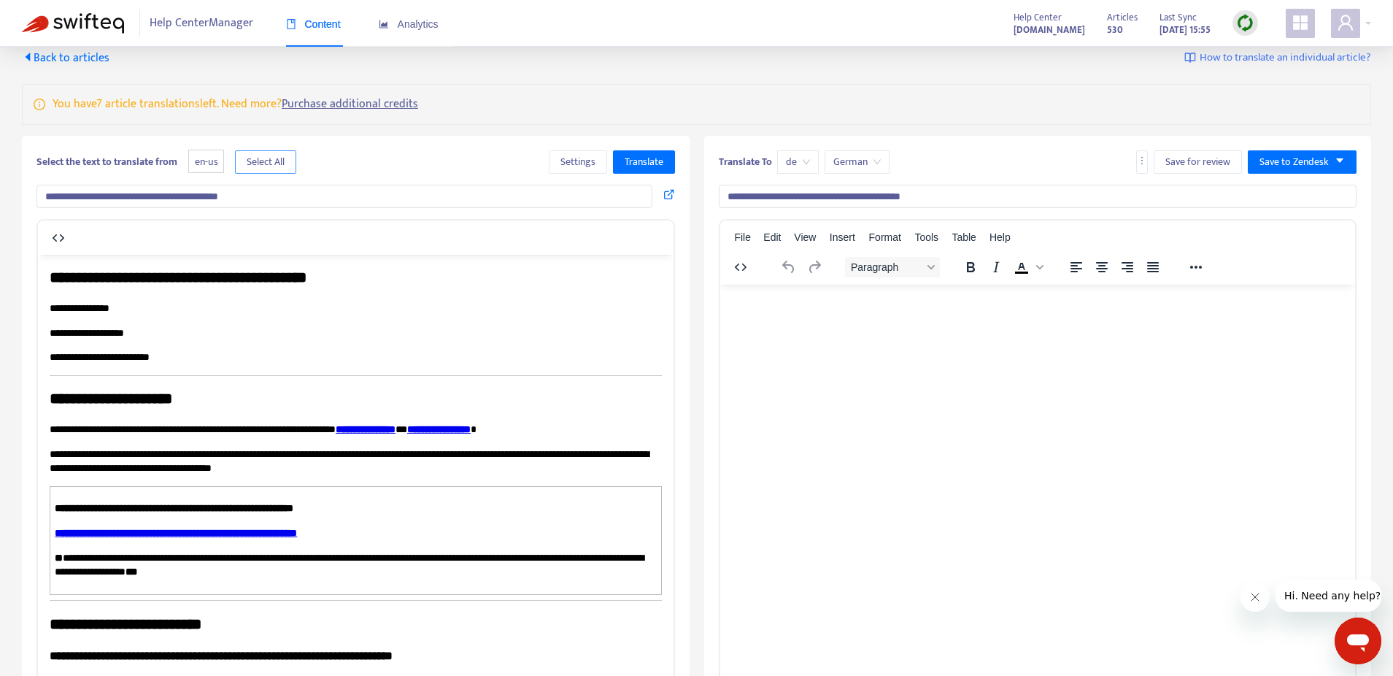
click at [266, 171] on button "Select All" at bounding box center [265, 161] width 61 height 23
click at [643, 169] on span "Translate" at bounding box center [644, 162] width 39 height 16
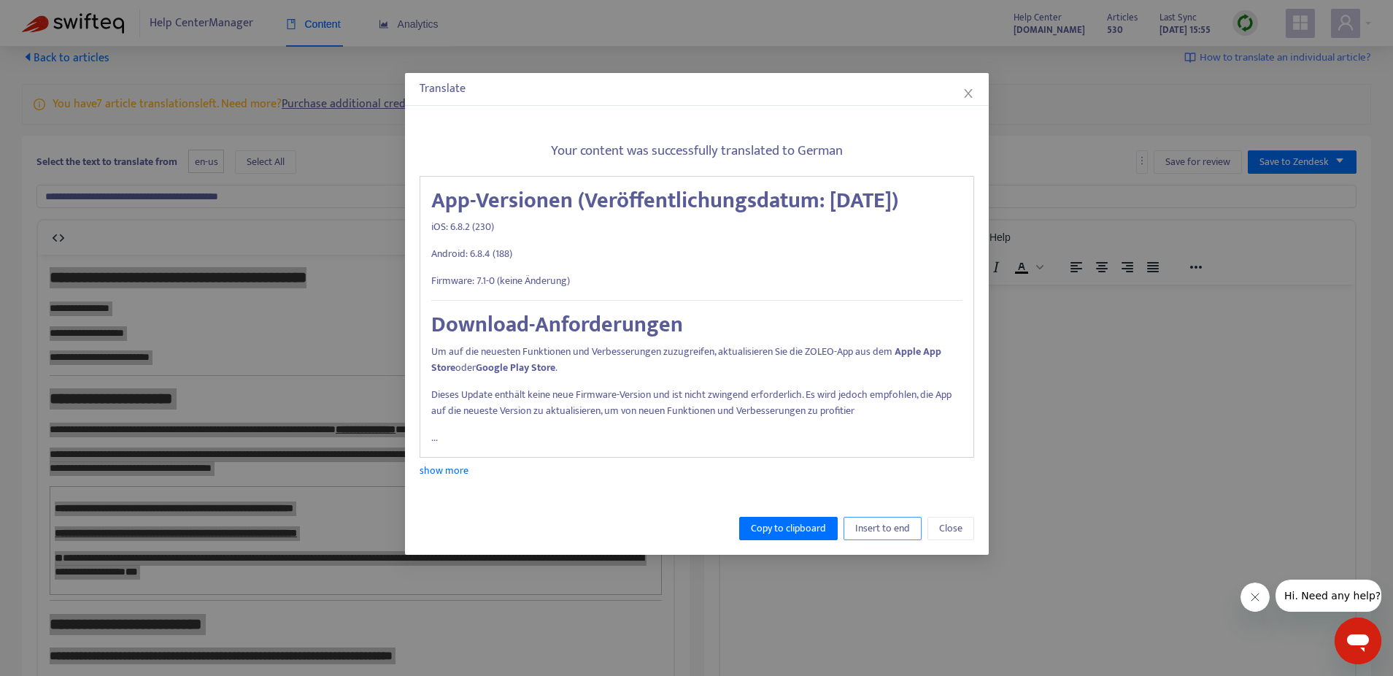
click at [877, 536] on span "Insert to end" at bounding box center [882, 528] width 55 height 16
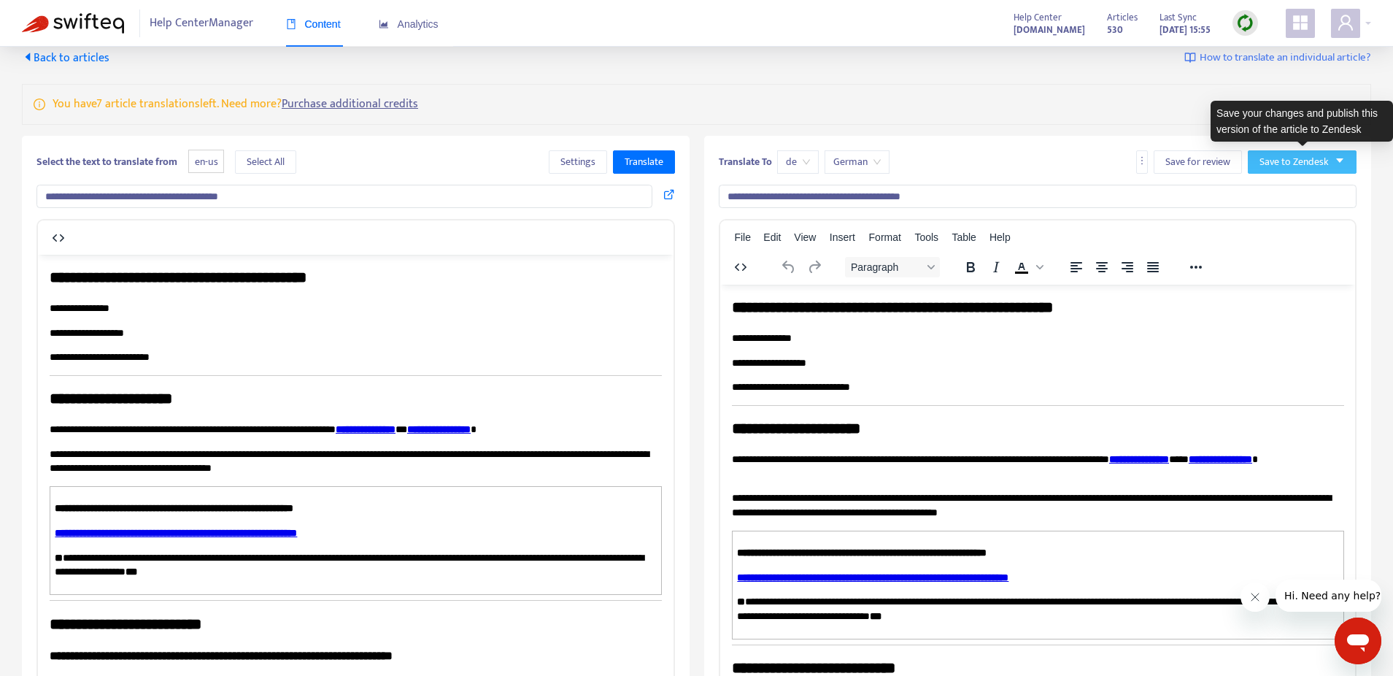
click at [1282, 169] on button "Save to Zendesk" at bounding box center [1302, 161] width 109 height 23
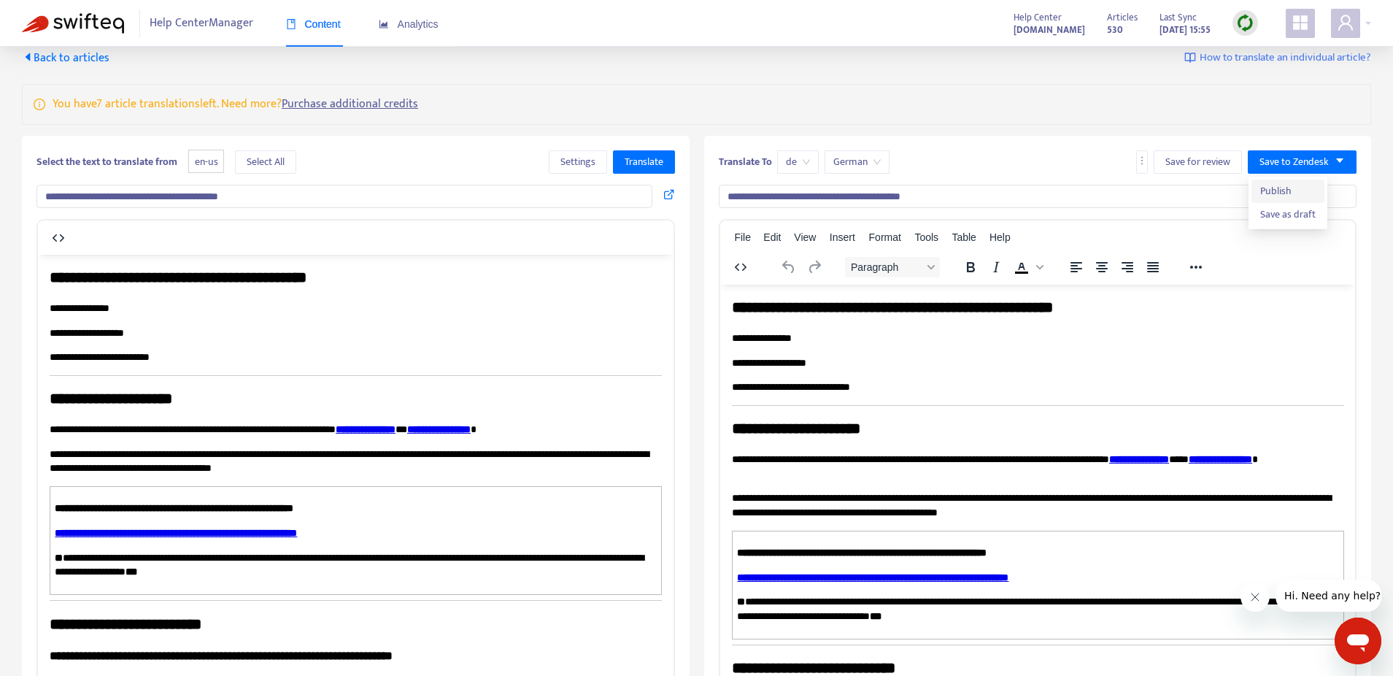
click at [1288, 189] on span "Publish" at bounding box center [1288, 191] width 55 height 16
click at [42, 55] on span "Back to articles" at bounding box center [66, 58] width 88 height 20
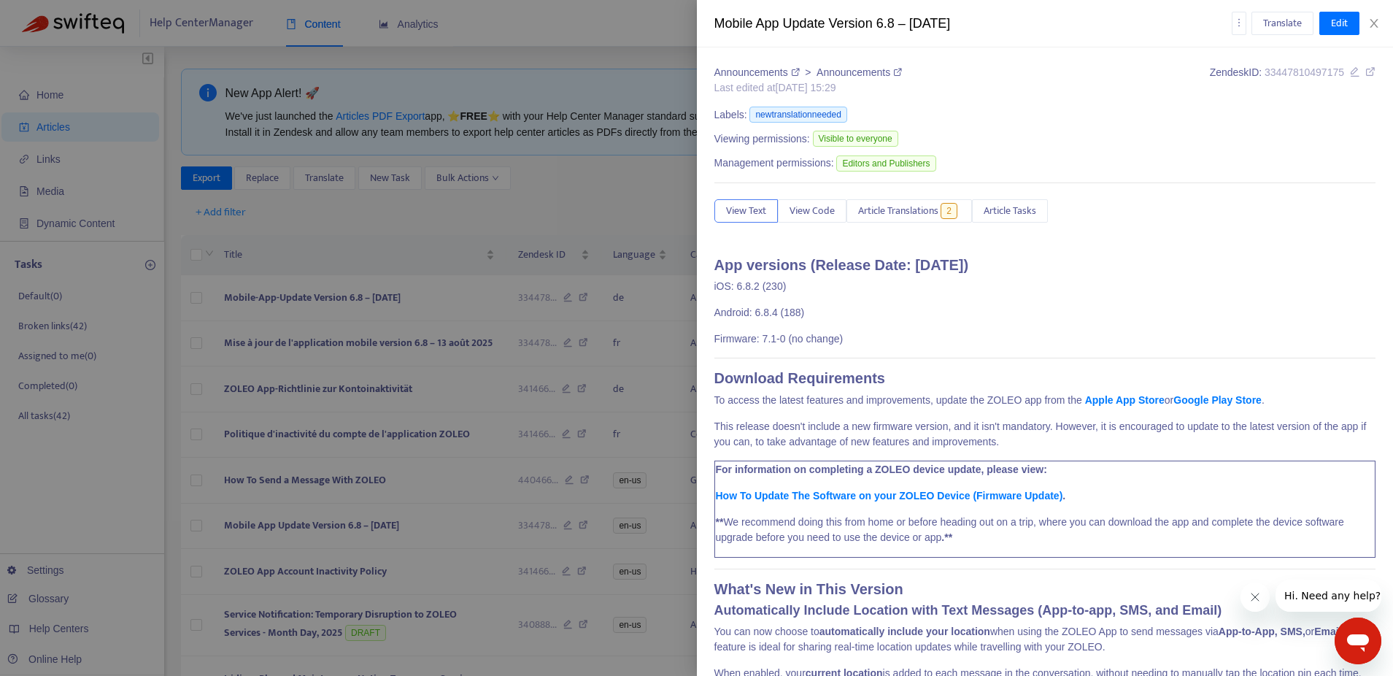
click at [522, 219] on div at bounding box center [696, 338] width 1393 height 676
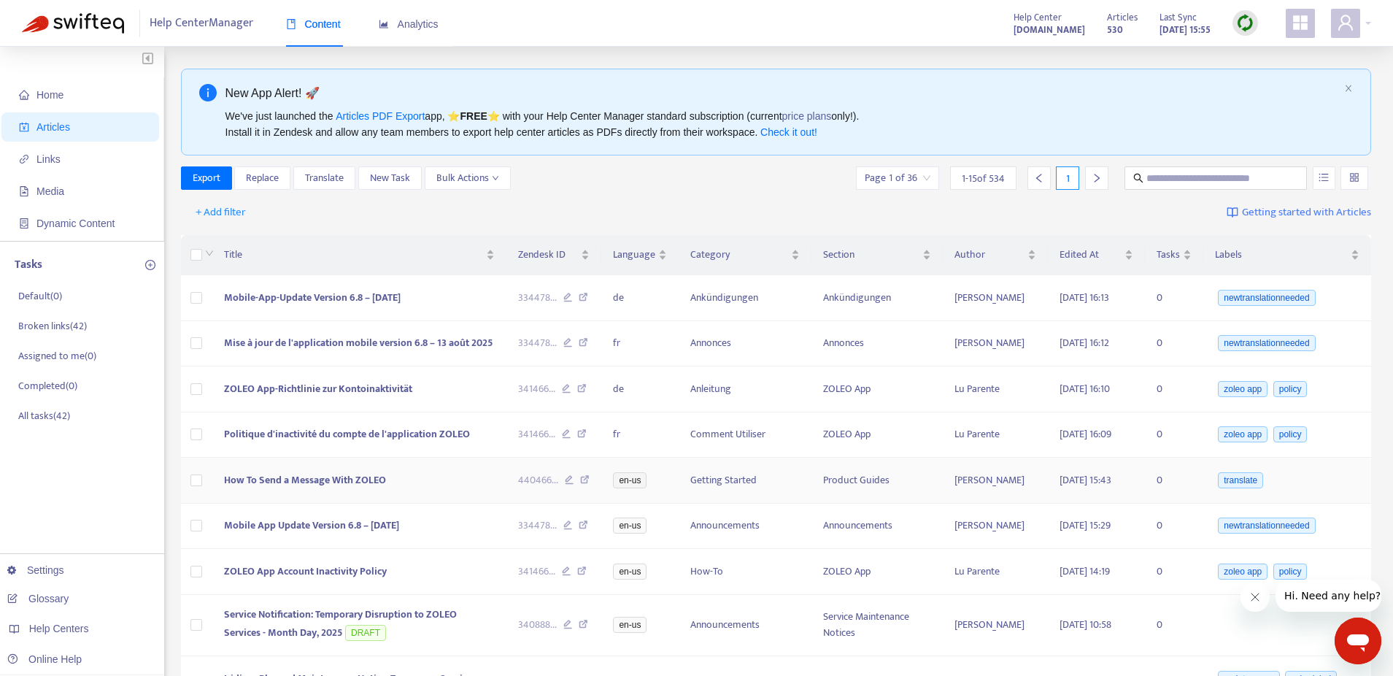
click at [295, 478] on span "How To Send a Message With ZOLEO" at bounding box center [305, 480] width 162 height 17
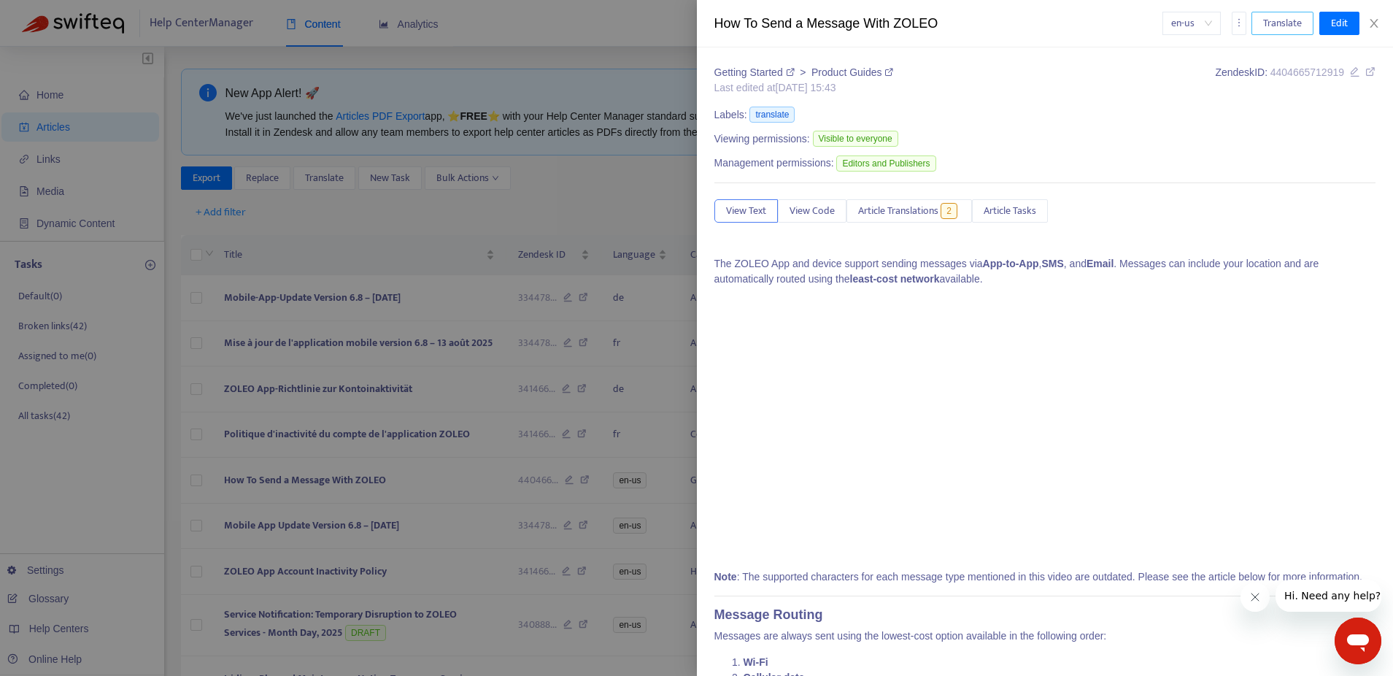
click at [1284, 30] on span "Translate" at bounding box center [1282, 23] width 39 height 16
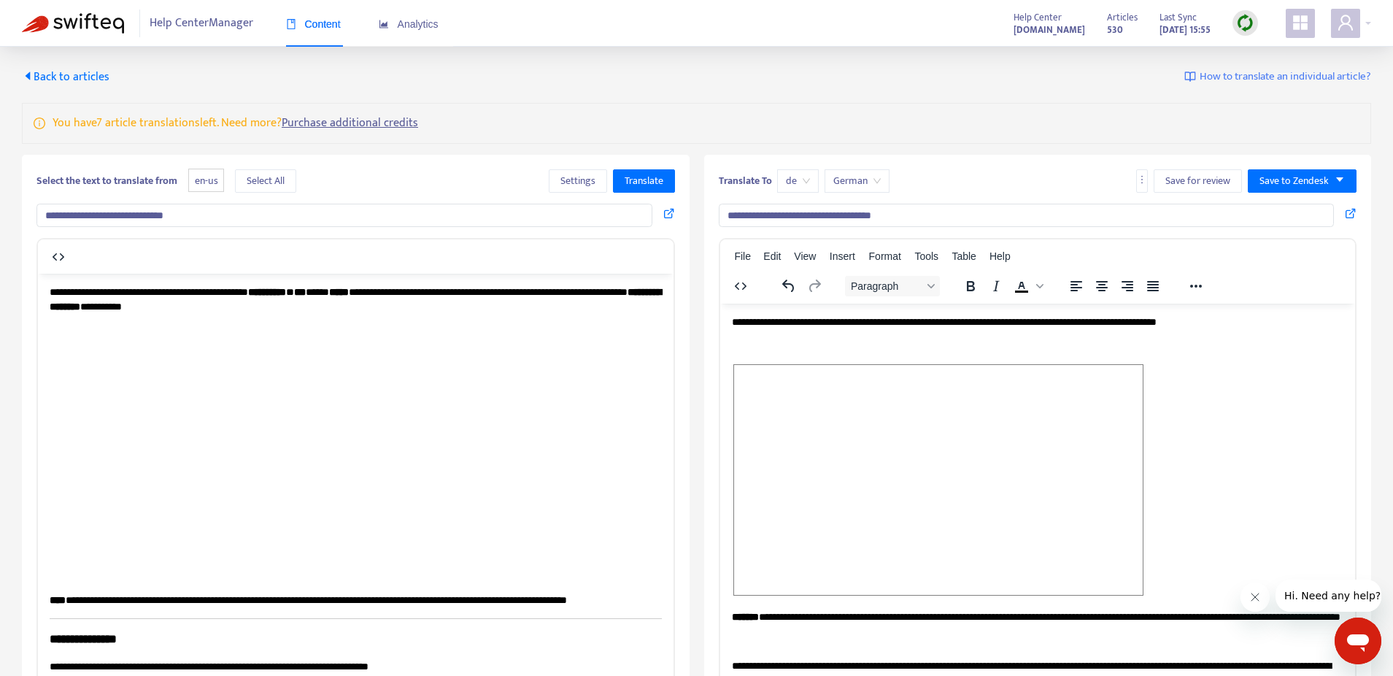
click at [360, 300] on p "**********" at bounding box center [356, 299] width 612 height 28
click at [266, 186] on span "Select All" at bounding box center [266, 181] width 38 height 16
click at [631, 188] on span "Translate" at bounding box center [644, 181] width 39 height 16
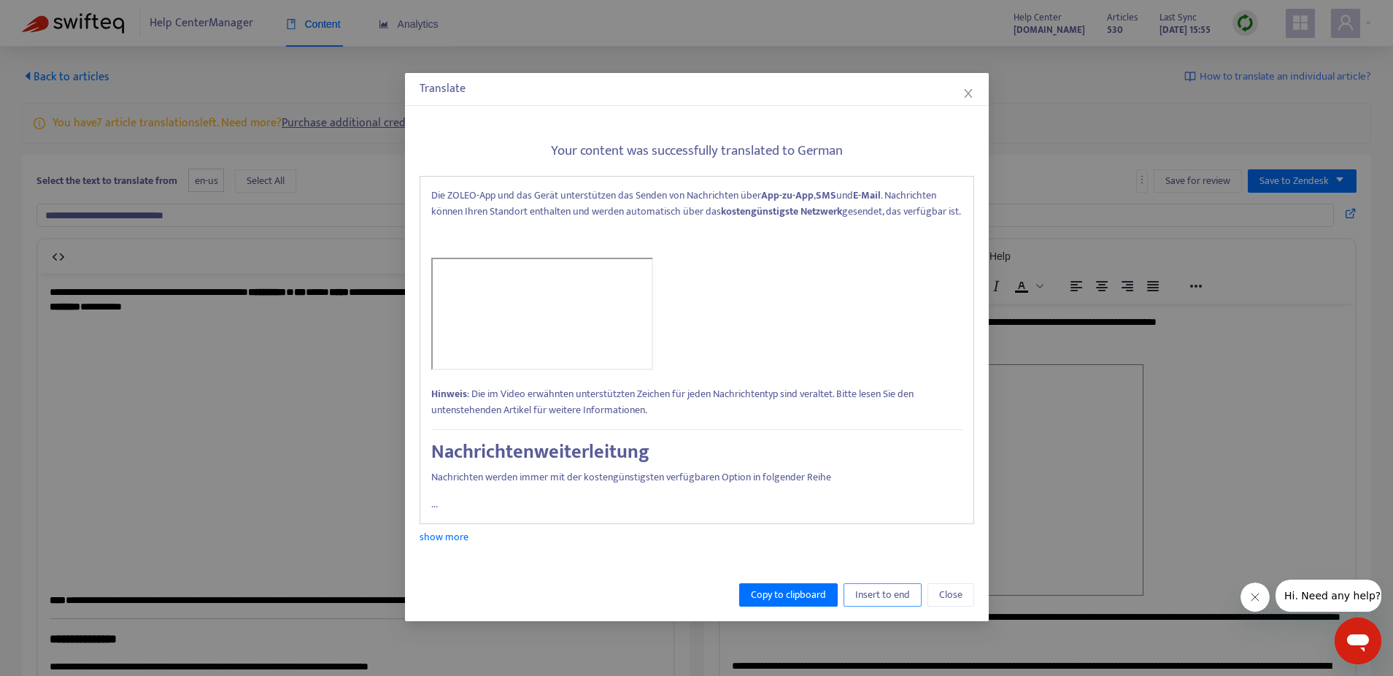
click at [885, 603] on span "Insert to end" at bounding box center [882, 595] width 55 height 16
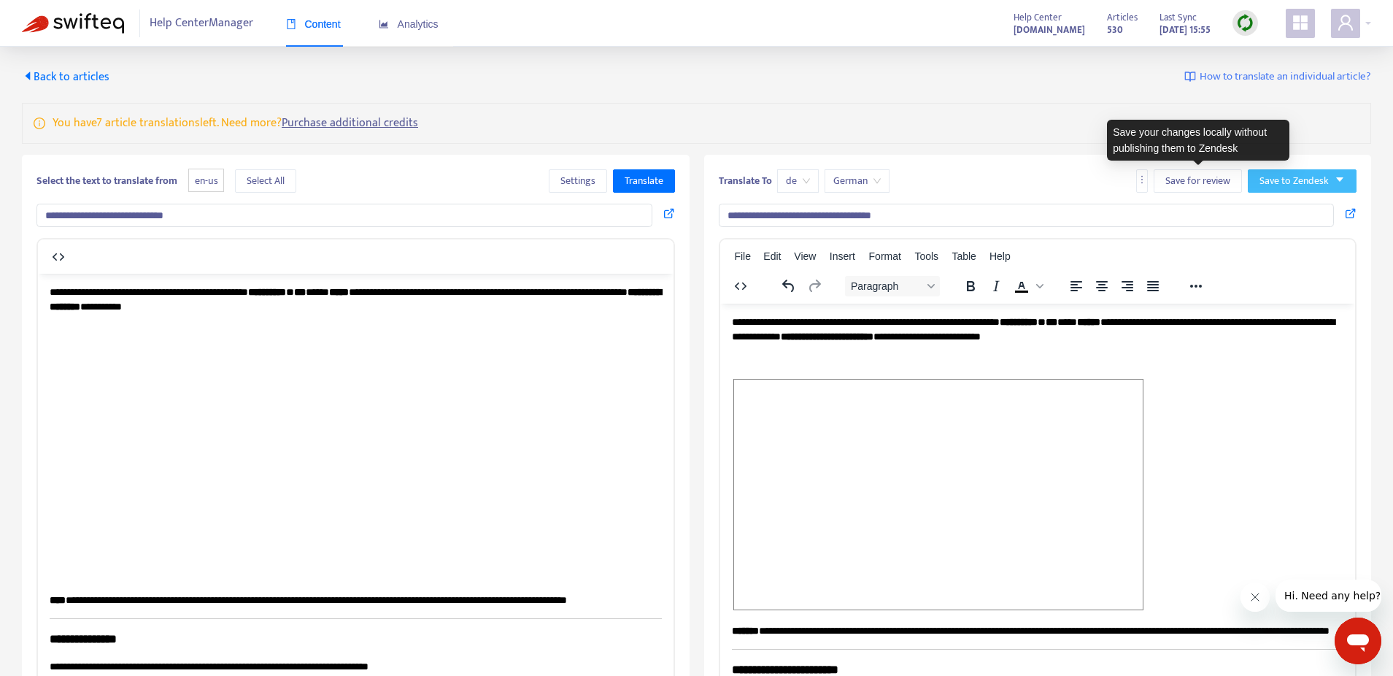
click at [1283, 182] on span "Save to Zendesk" at bounding box center [1294, 181] width 69 height 16
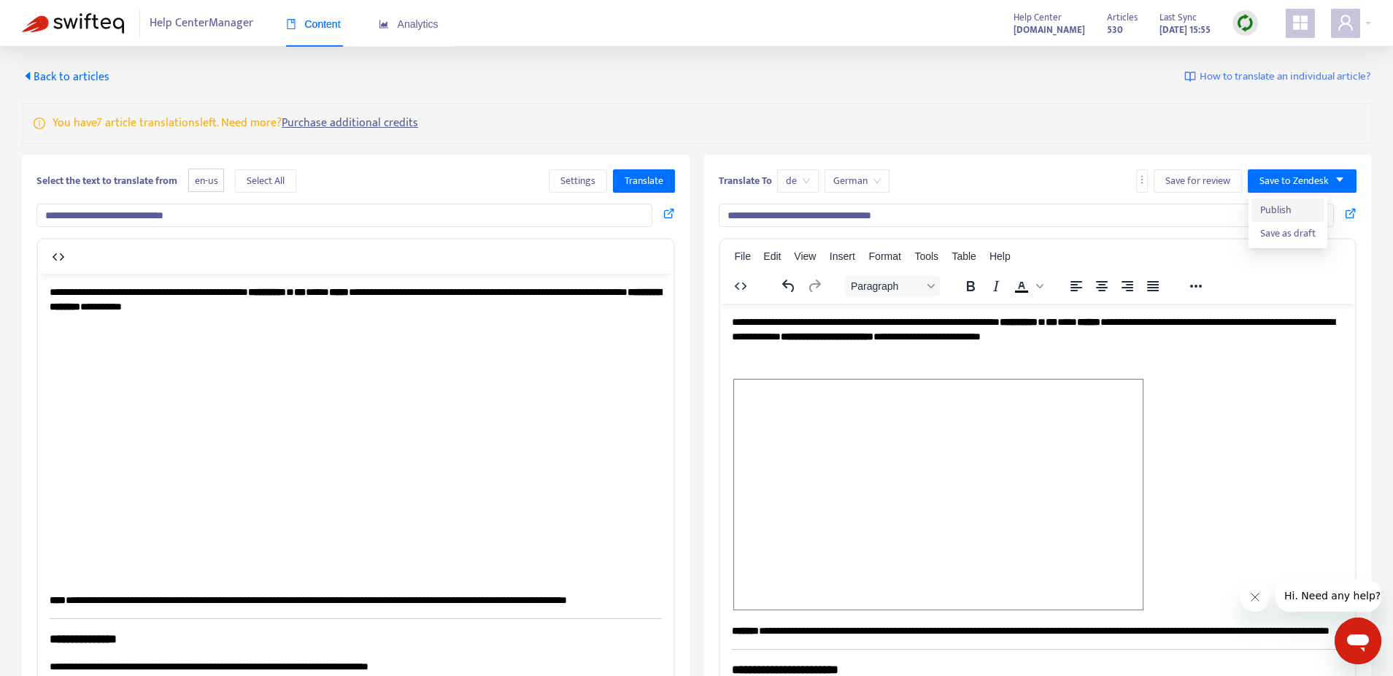
click at [1283, 206] on span "Publish" at bounding box center [1288, 210] width 55 height 16
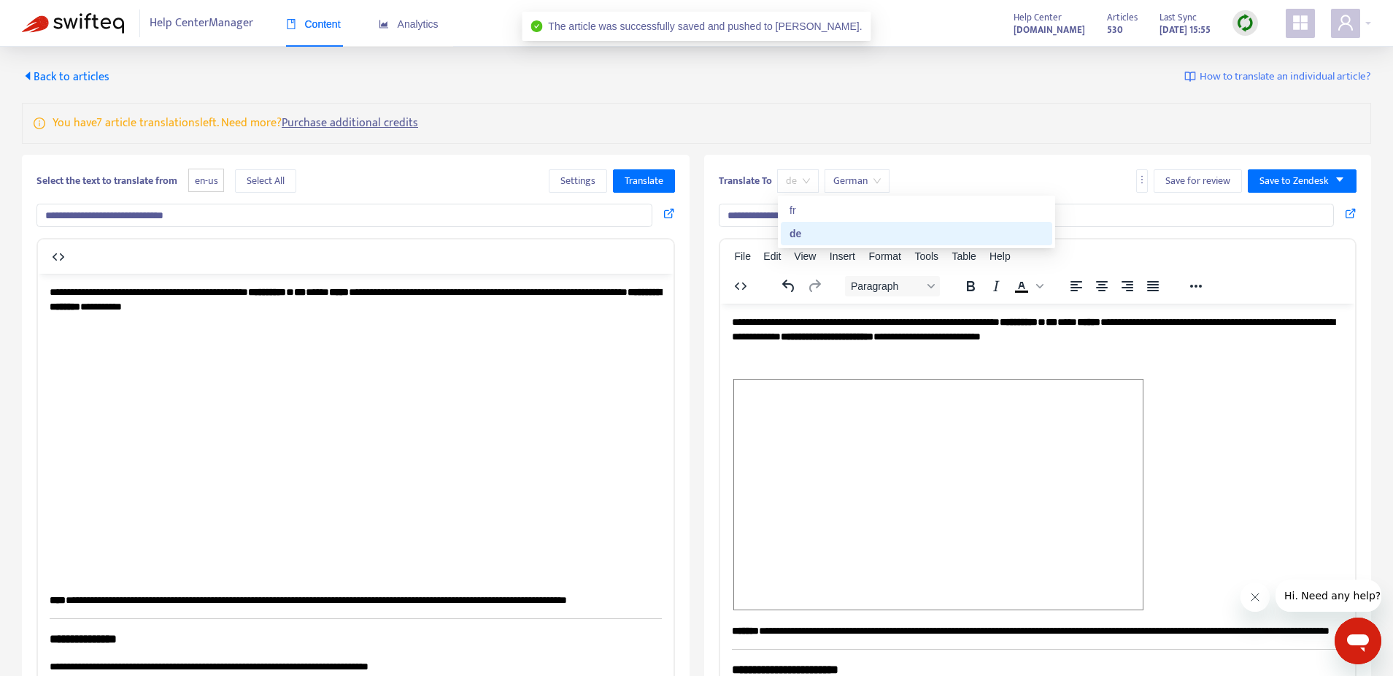
click at [810, 183] on div "de" at bounding box center [798, 180] width 42 height 23
click at [808, 204] on div "fr" at bounding box center [917, 210] width 254 height 16
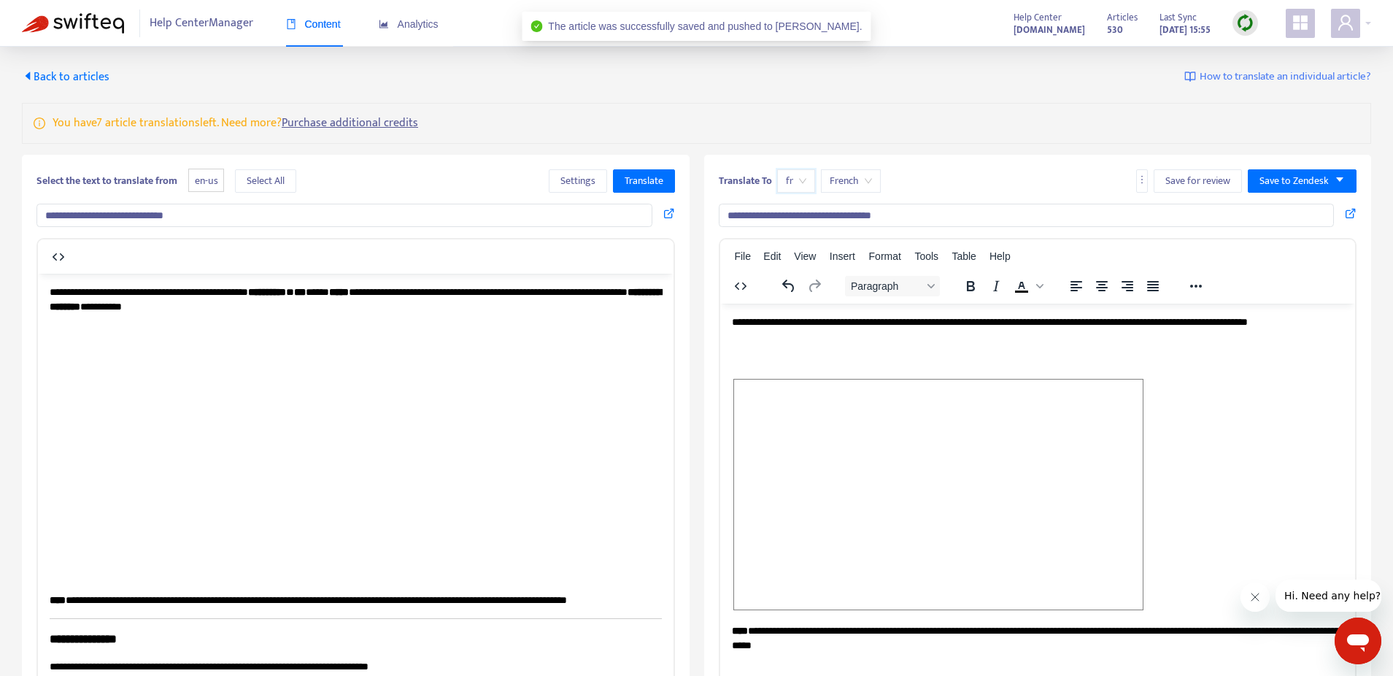
click at [262, 301] on strong "**********" at bounding box center [356, 298] width 612 height 25
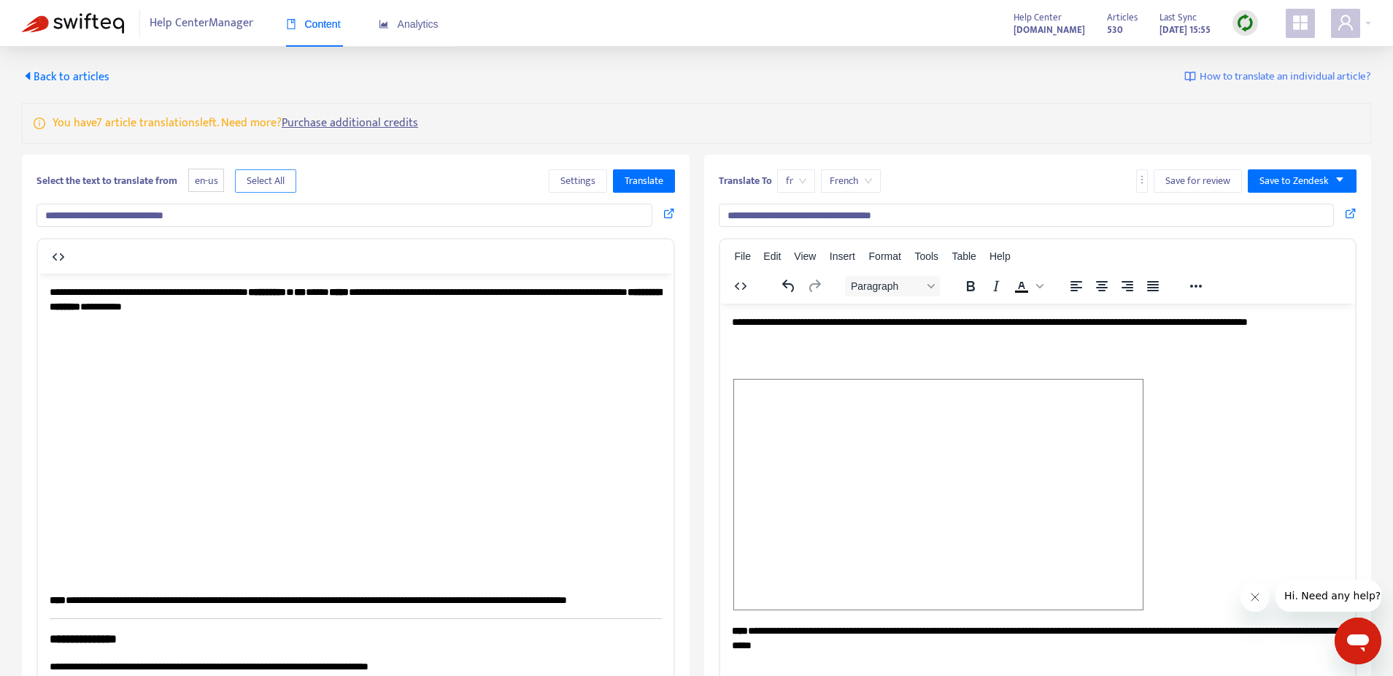
click at [265, 185] on span "Select All" at bounding box center [266, 181] width 38 height 16
click at [642, 188] on span "Translate" at bounding box center [644, 181] width 39 height 16
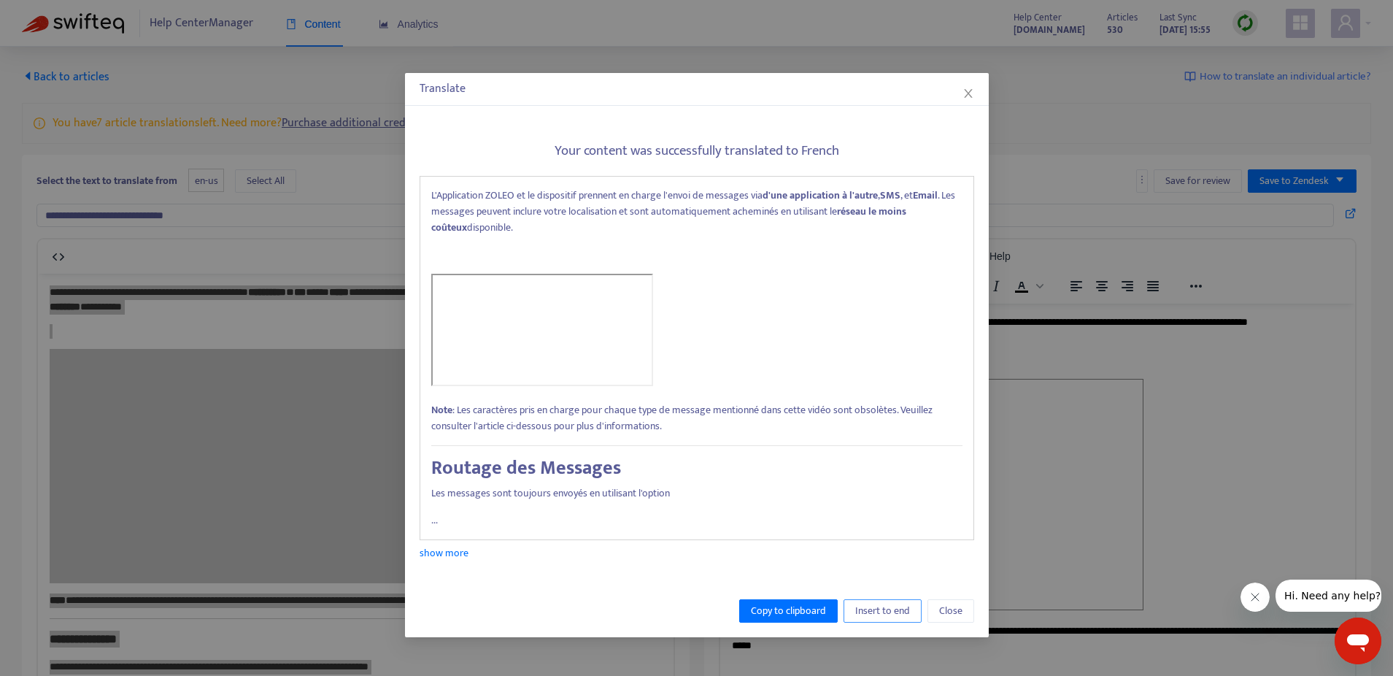
click at [888, 616] on span "Insert to end" at bounding box center [882, 611] width 55 height 16
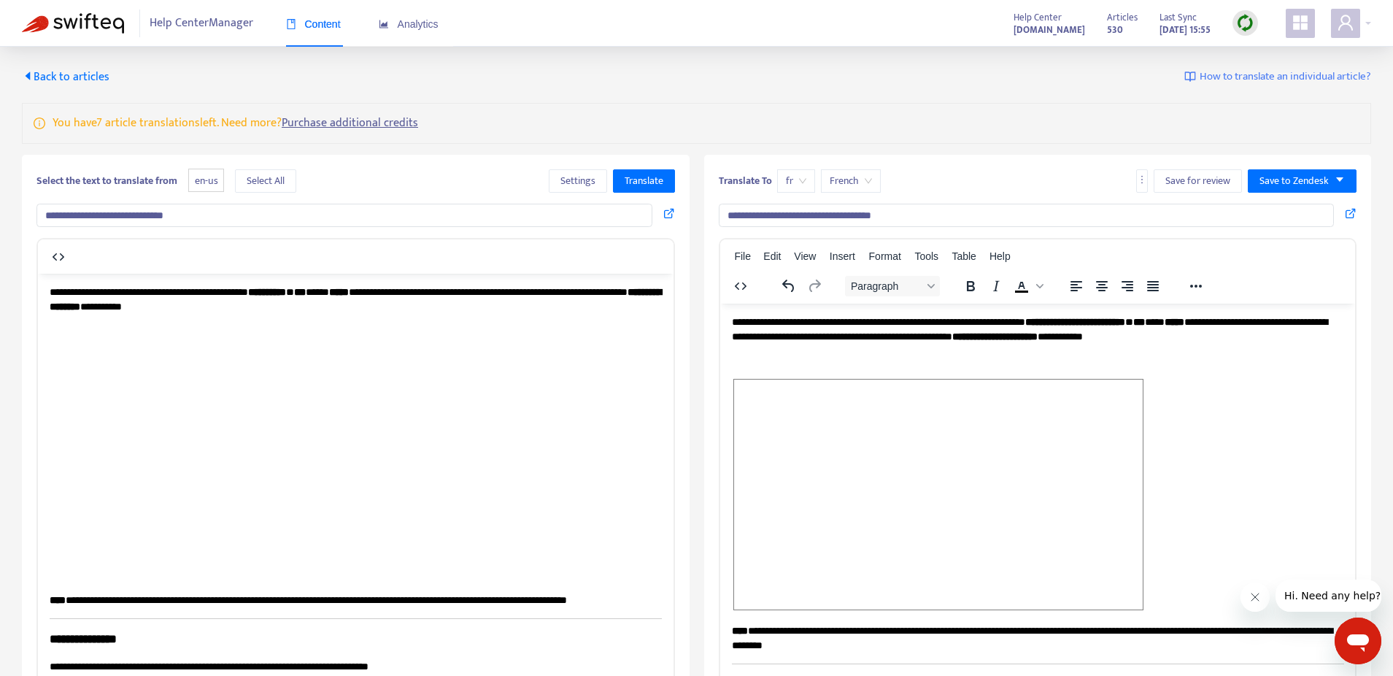
click at [239, 215] on input "**********" at bounding box center [344, 215] width 616 height 23
click at [636, 176] on span "Translate" at bounding box center [644, 181] width 39 height 16
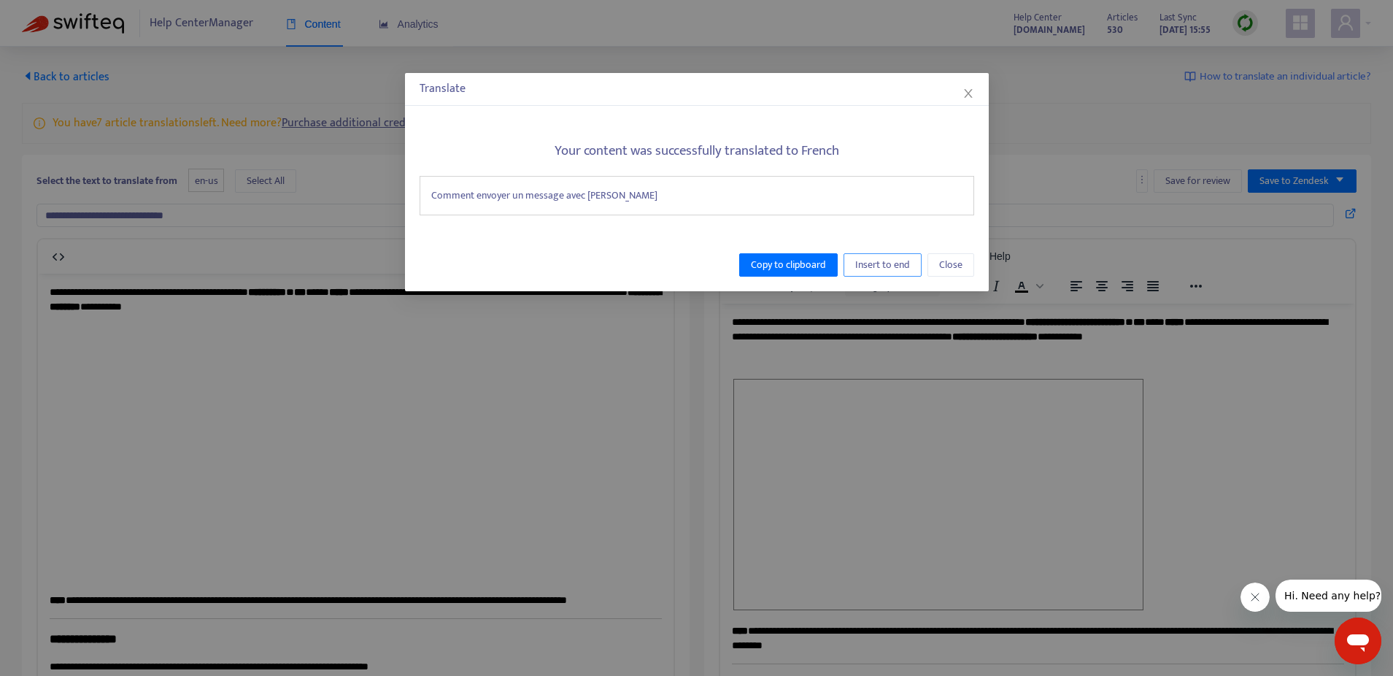
click at [877, 266] on span "Insert to end" at bounding box center [882, 265] width 55 height 16
type input "**********"
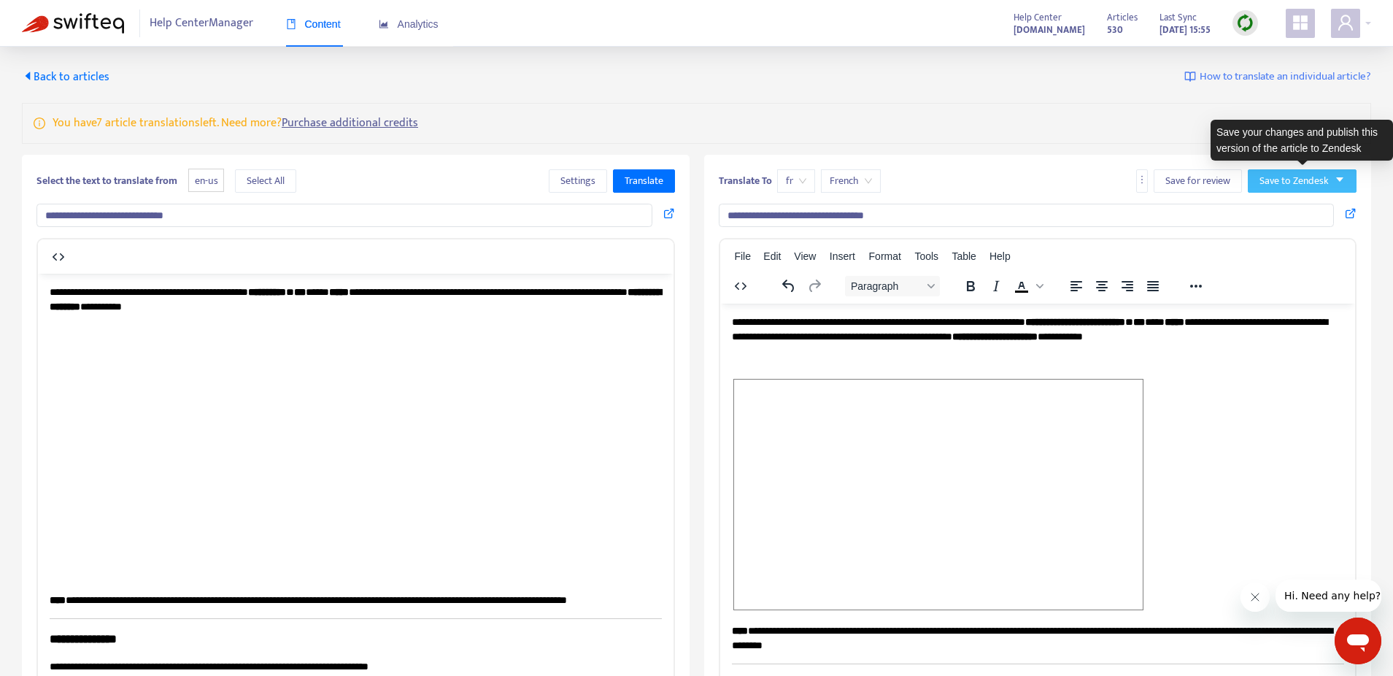
click at [1328, 183] on span "Save to Zendesk" at bounding box center [1294, 181] width 69 height 16
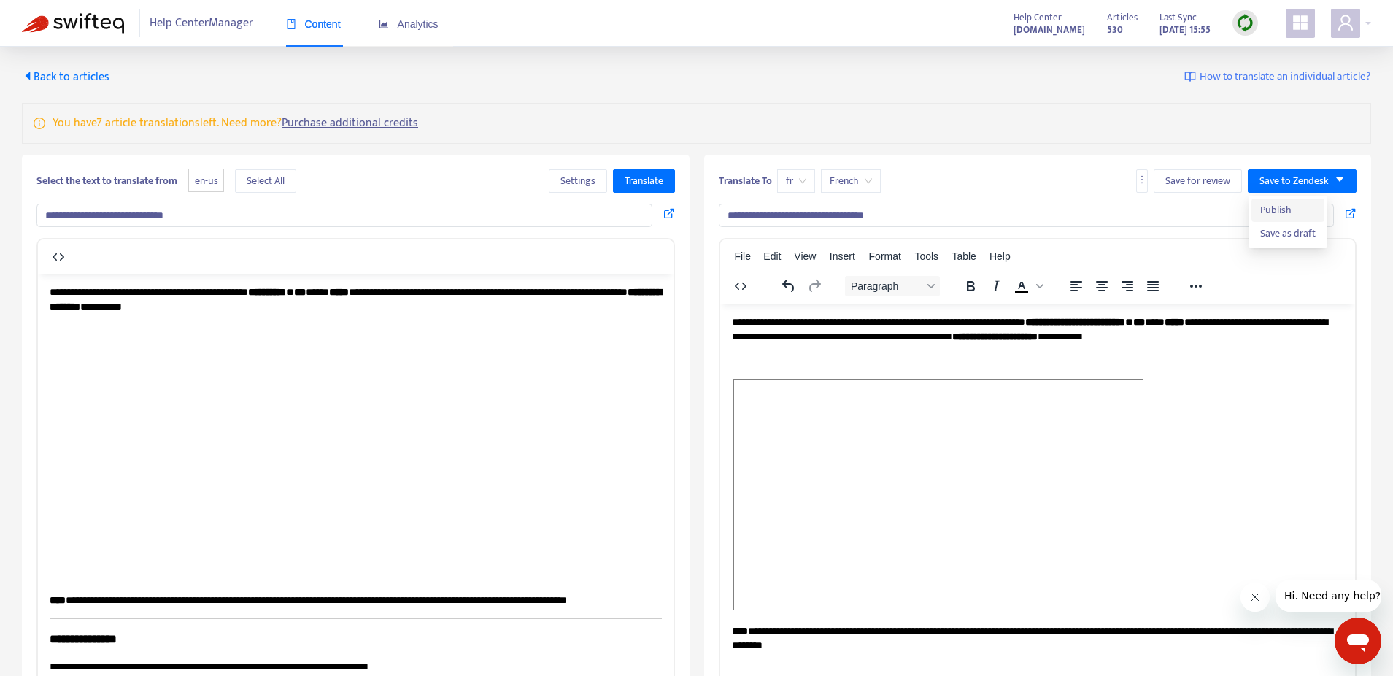
click at [1267, 212] on span "Publish" at bounding box center [1288, 210] width 55 height 16
click at [61, 68] on span "Back to articles" at bounding box center [66, 77] width 88 height 20
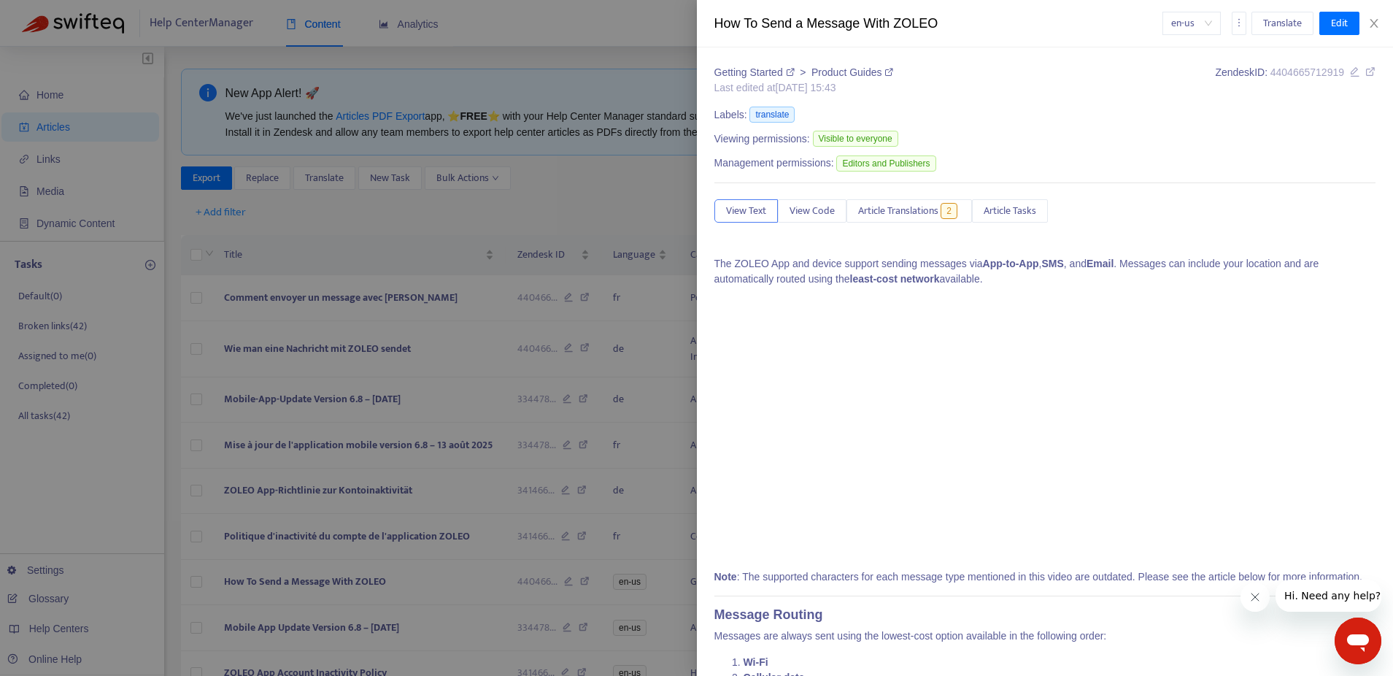
click at [607, 55] on div at bounding box center [696, 338] width 1393 height 676
